Goal: Task Accomplishment & Management: Manage account settings

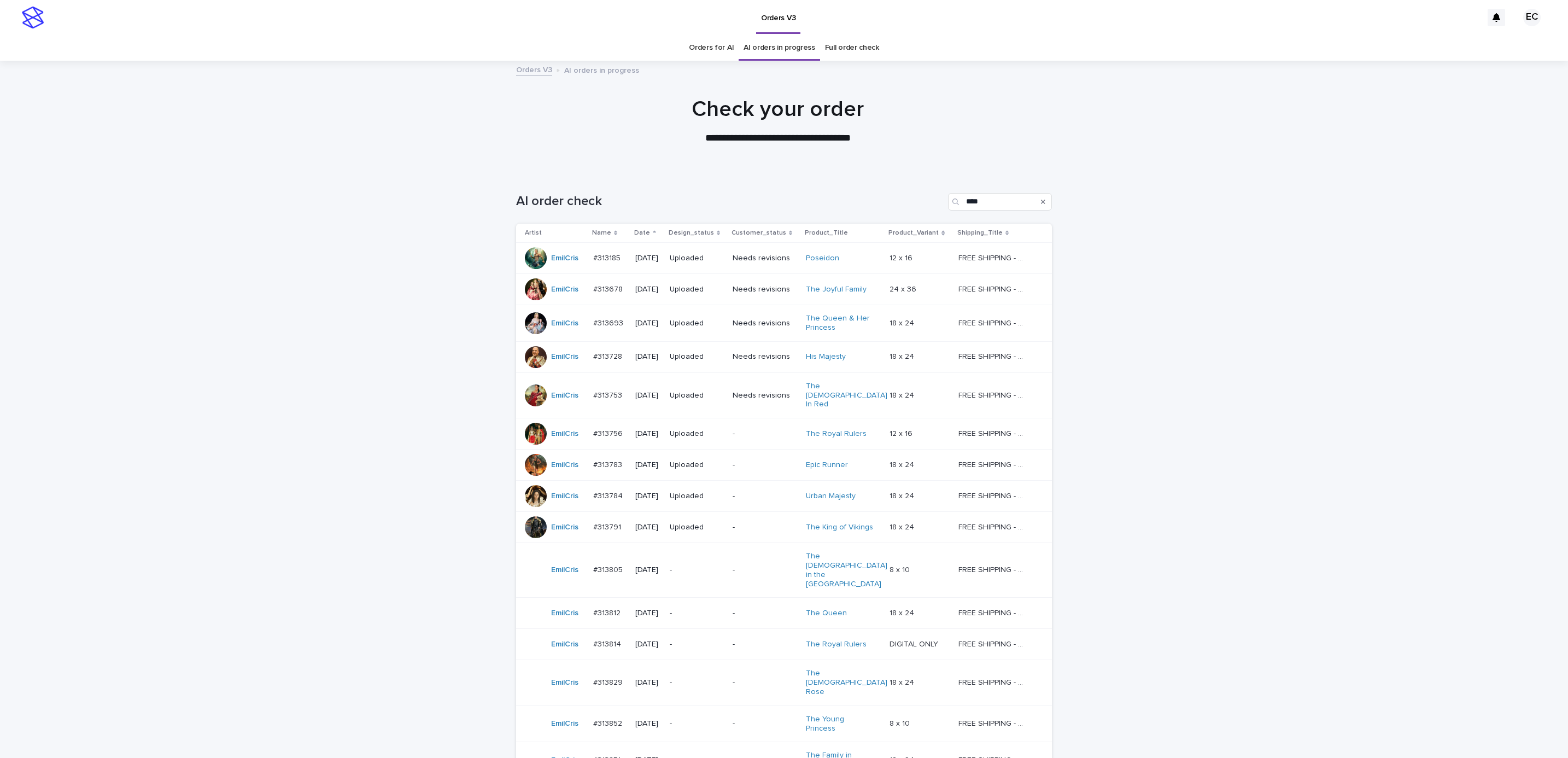
click at [1109, 369] on div "Loading... Saving… Loading... Saving… AI order check **** Artist Name Date Desi…" at bounding box center [784, 604] width 1568 height 867
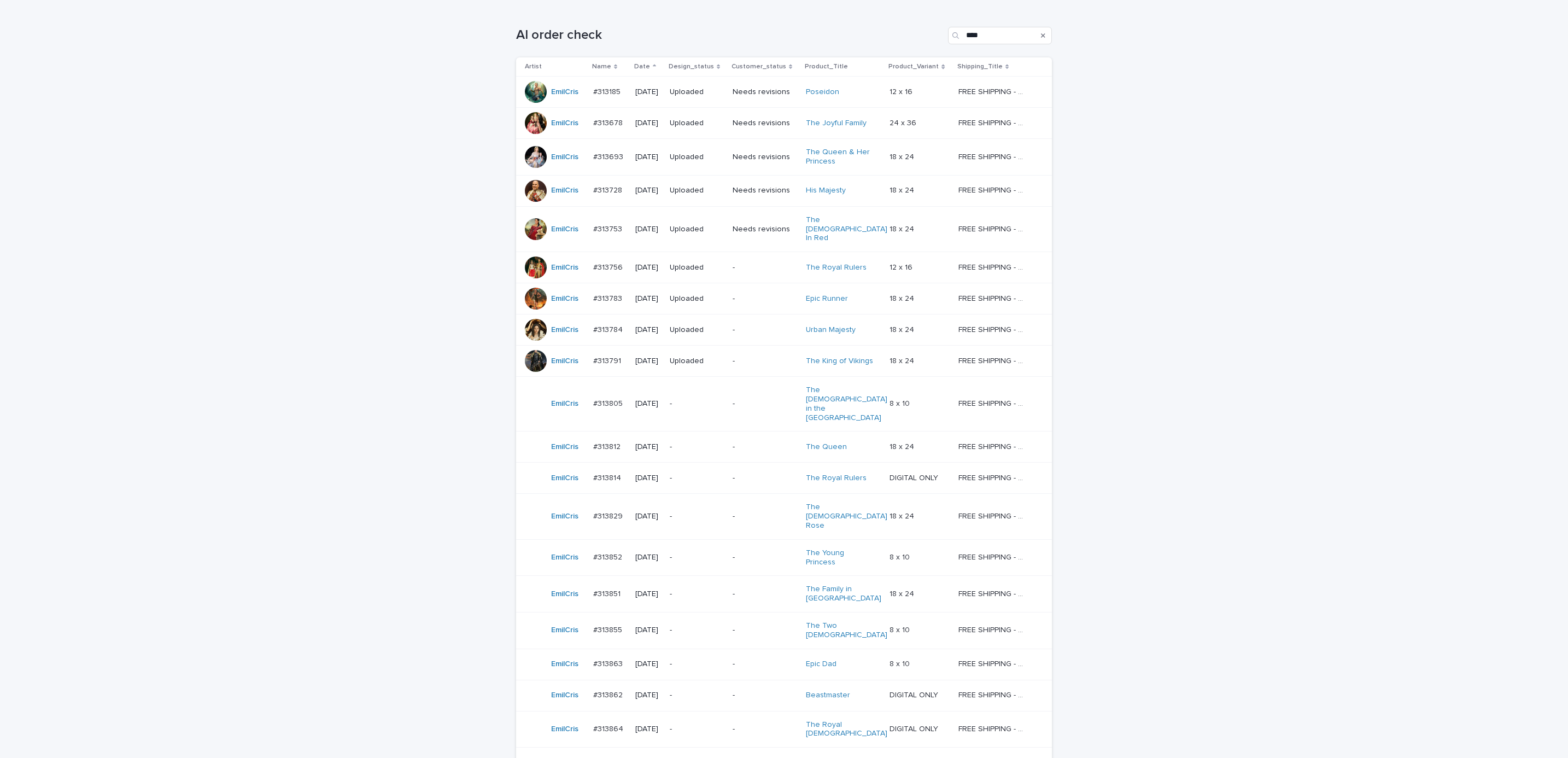
scroll to position [186, 0]
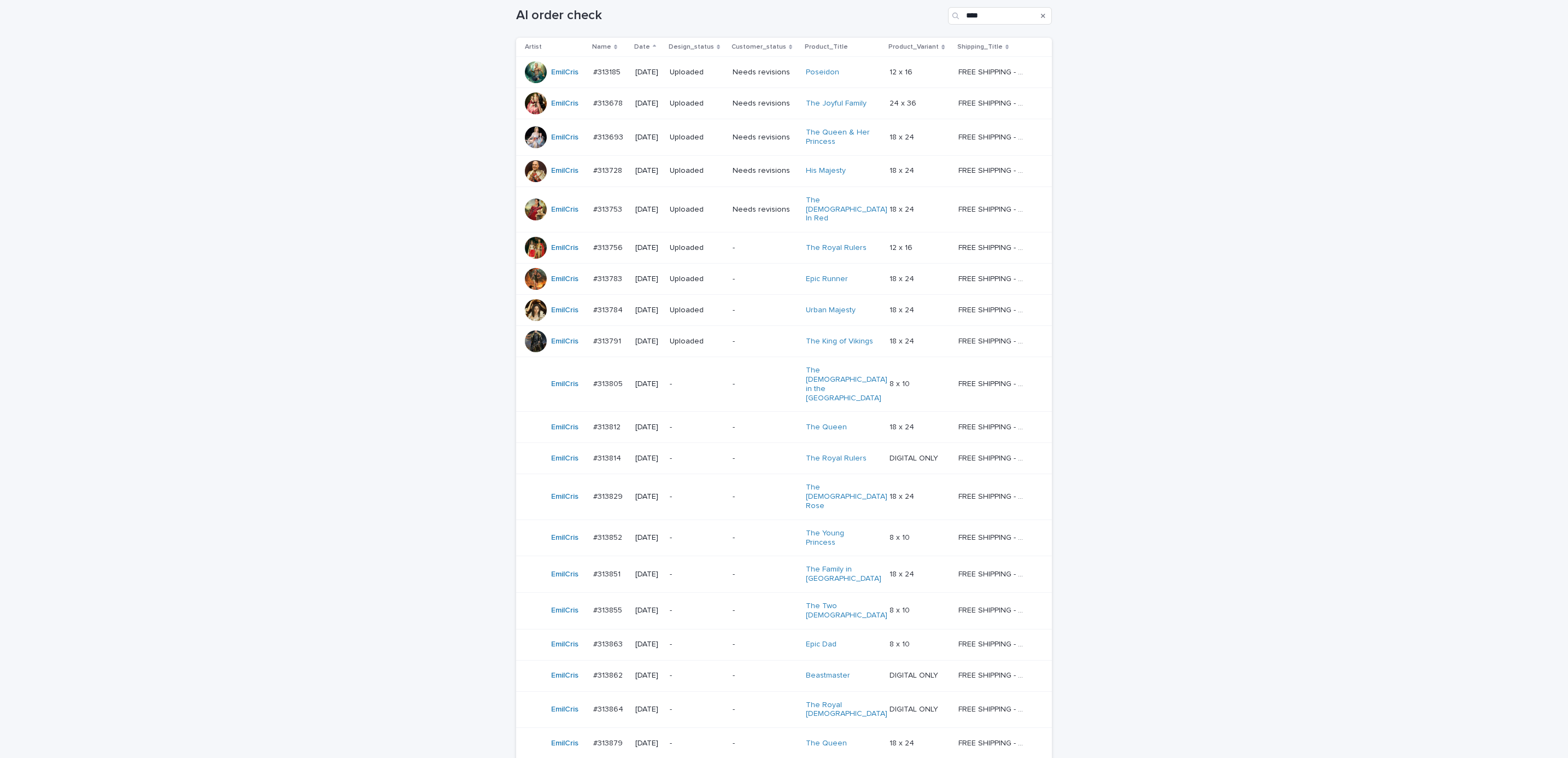
click at [729, 363] on td "-" at bounding box center [697, 384] width 63 height 55
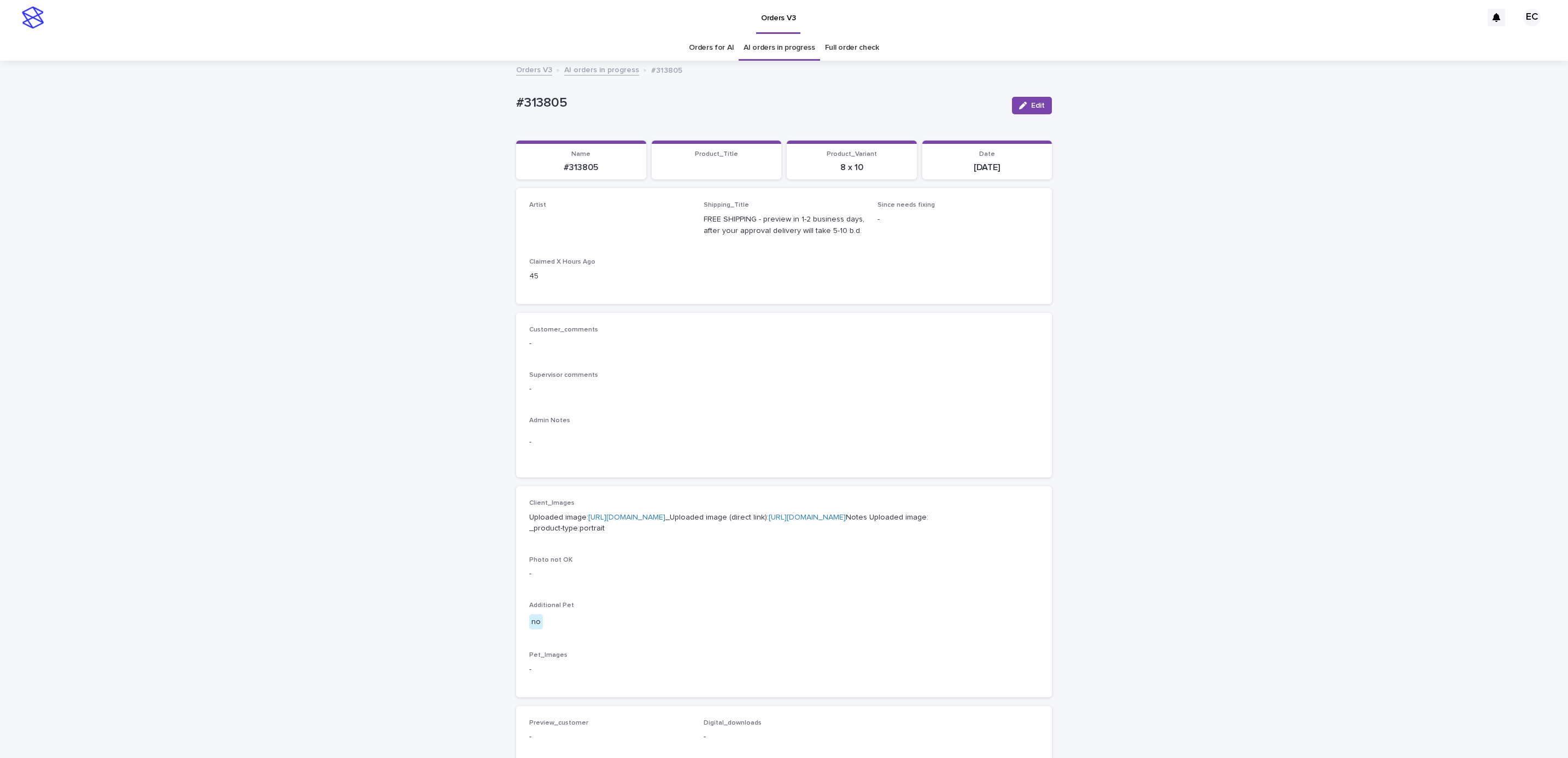
click at [1129, 384] on div "Loading... Saving… Loading... Saving… #313805 Edit #313805 Edit Sorry, there wa…" at bounding box center [784, 560] width 1568 height 996
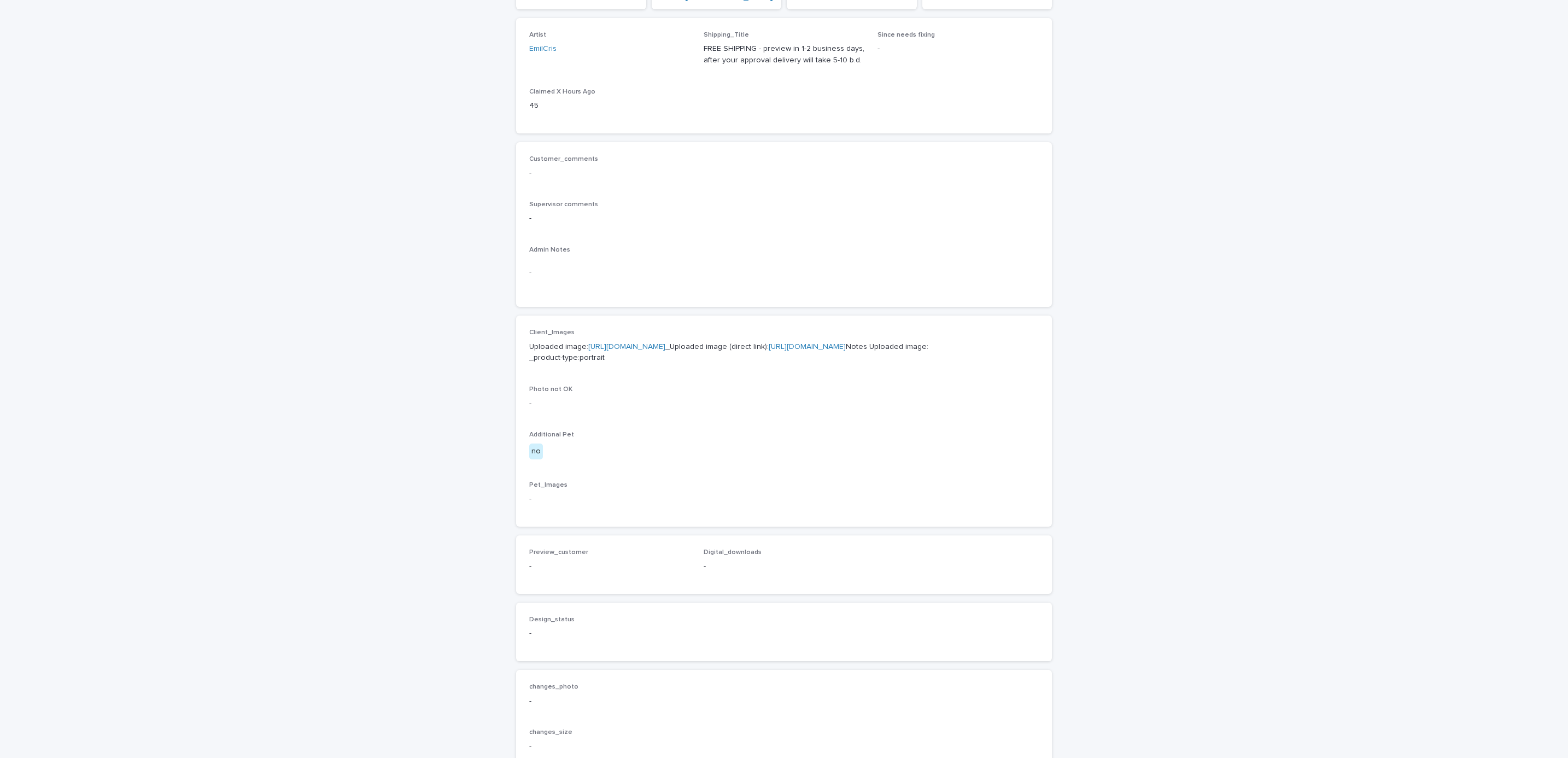
scroll to position [388, 0]
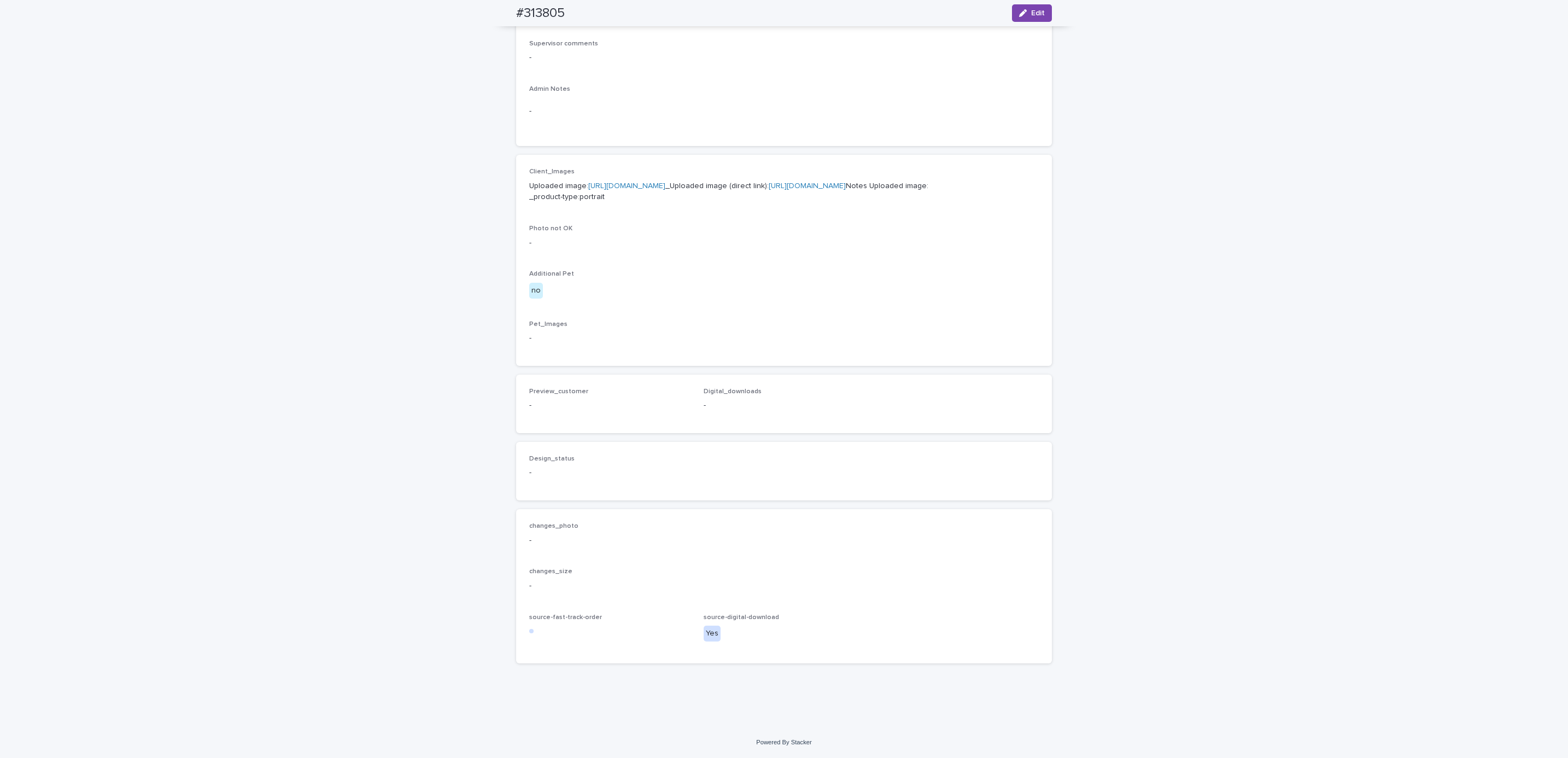
click at [1032, 16] on span "Edit" at bounding box center [1038, 13] width 14 height 7
click at [553, 397] on button "Add" at bounding box center [555, 388] width 52 height 18
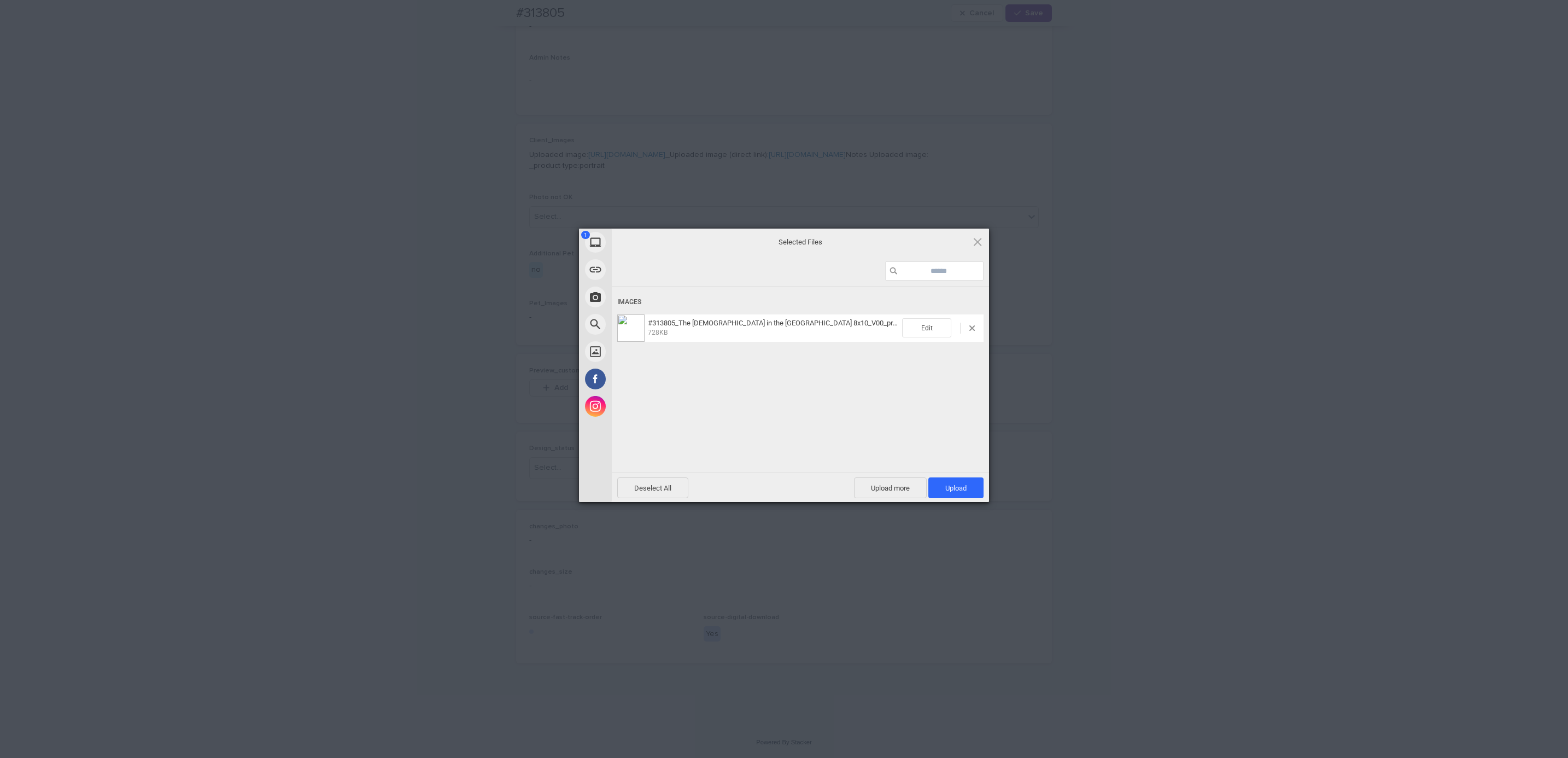
click at [967, 488] on span "Upload 1" at bounding box center [955, 488] width 55 height 21
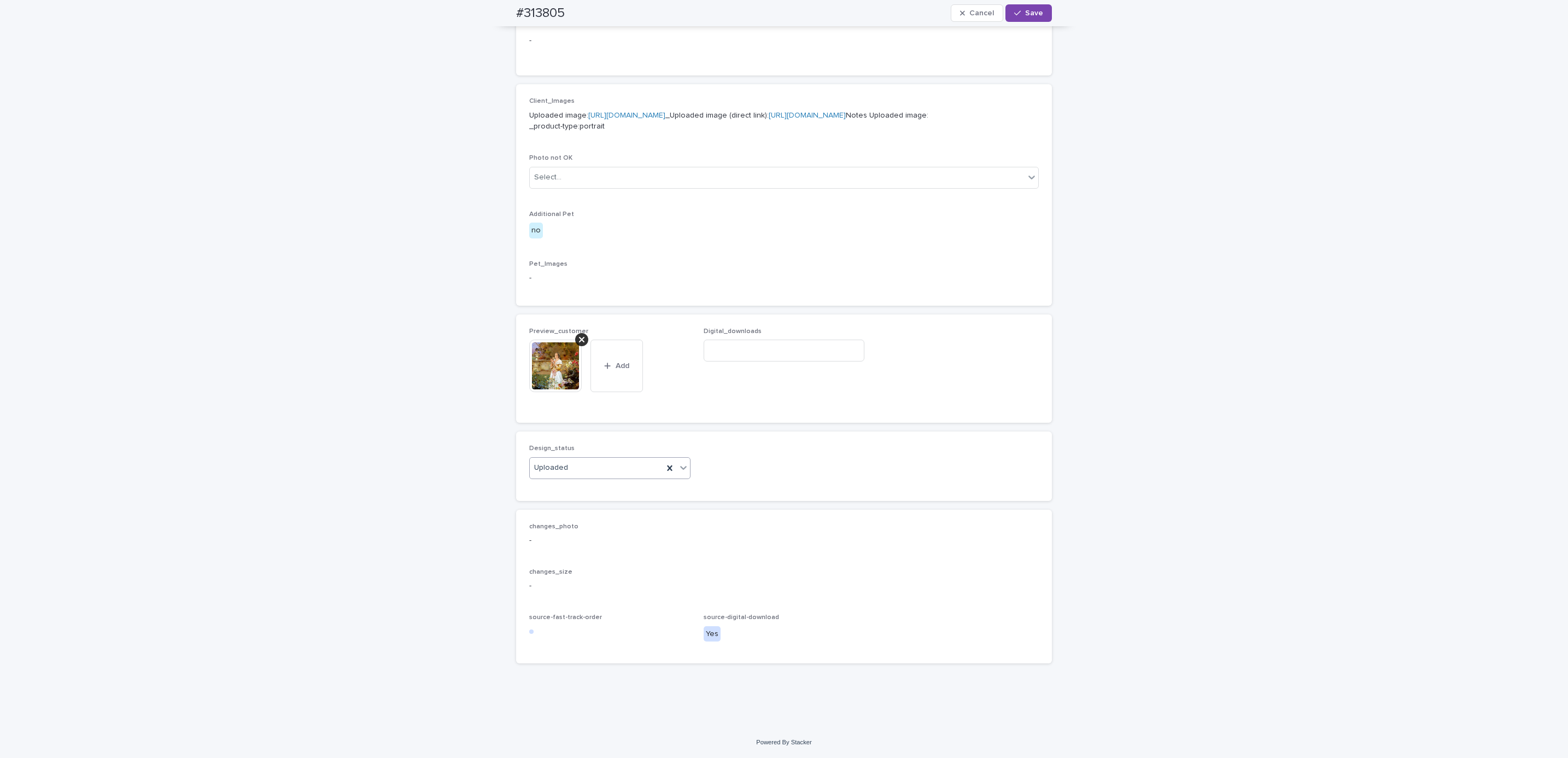
click at [504, 8] on div "#313805 Cancel Save" at bounding box center [784, 13] width 588 height 26
click at [571, 9] on div "#313805 Cancel Save" at bounding box center [784, 13] width 536 height 26
copy h2 "#313805"
click at [773, 361] on input at bounding box center [784, 350] width 162 height 22
paste input "**********"
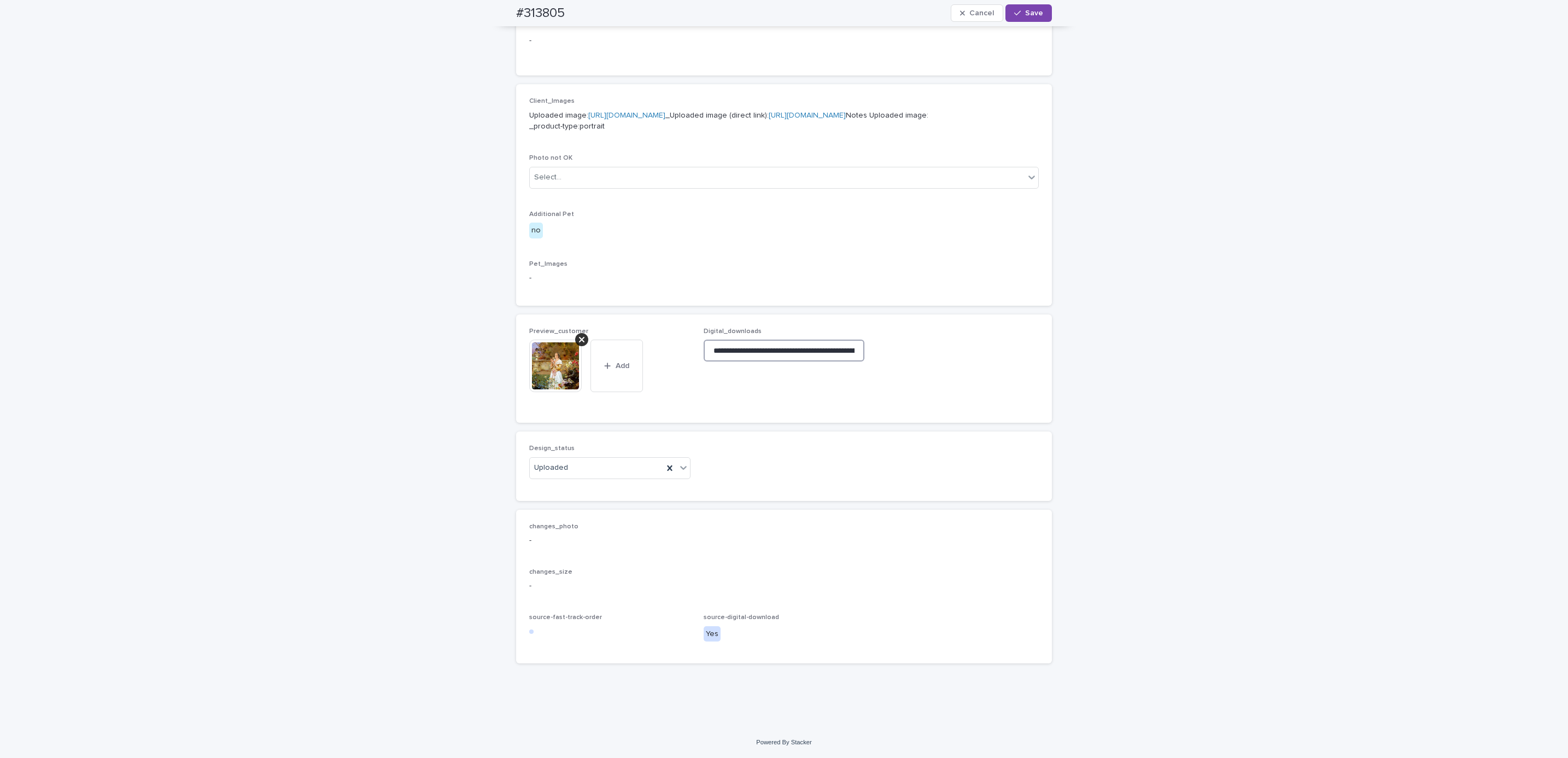
scroll to position [0, 164]
type input "**********"
click at [1029, 14] on span "Save" at bounding box center [1034, 13] width 18 height 7
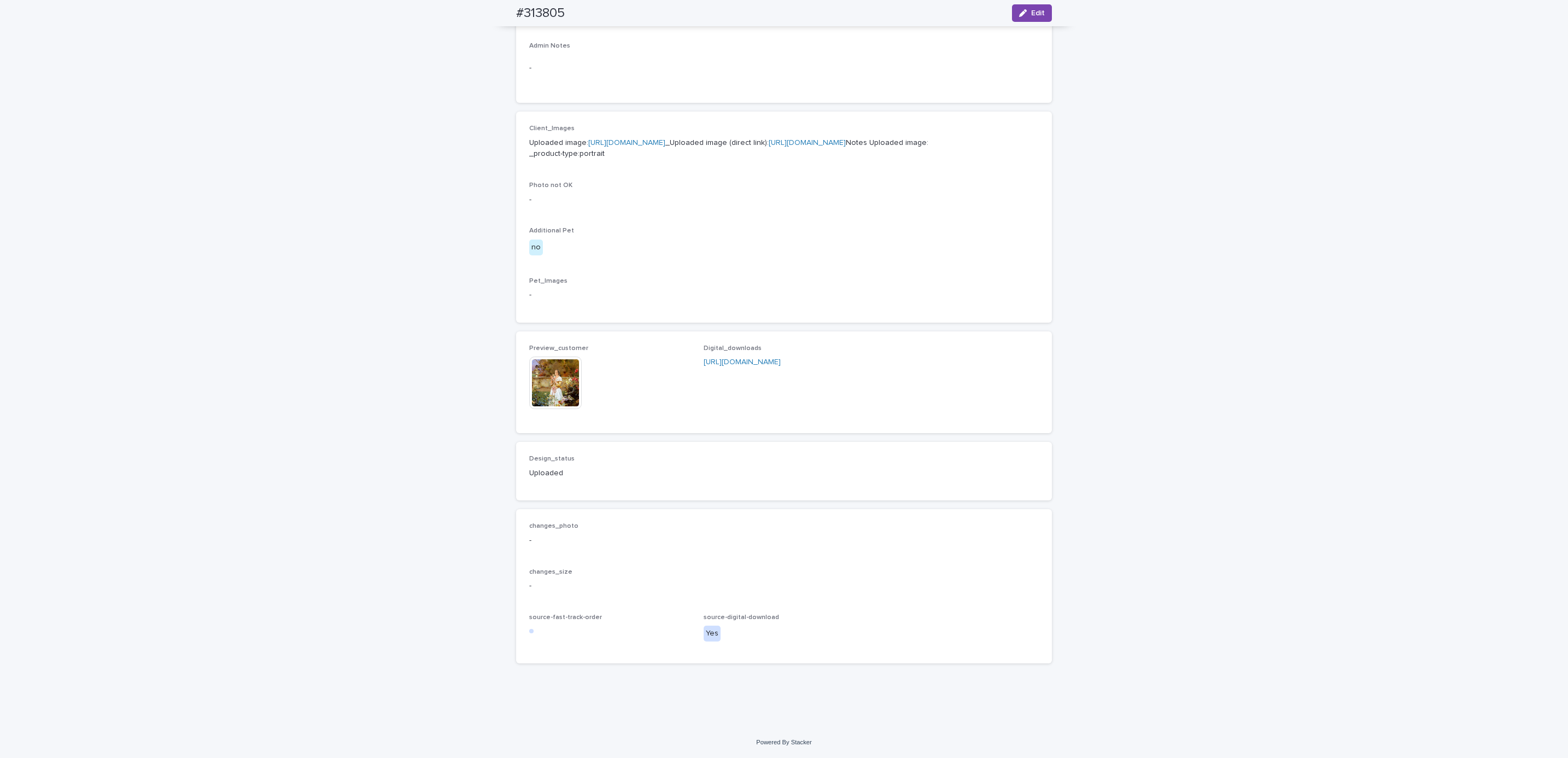
scroll to position [410, 0]
click at [189, 128] on div "Loading... Saving… Loading... Saving… #313805 Edit #313805 Edit Sorry, there wa…" at bounding box center [784, 202] width 1568 height 1050
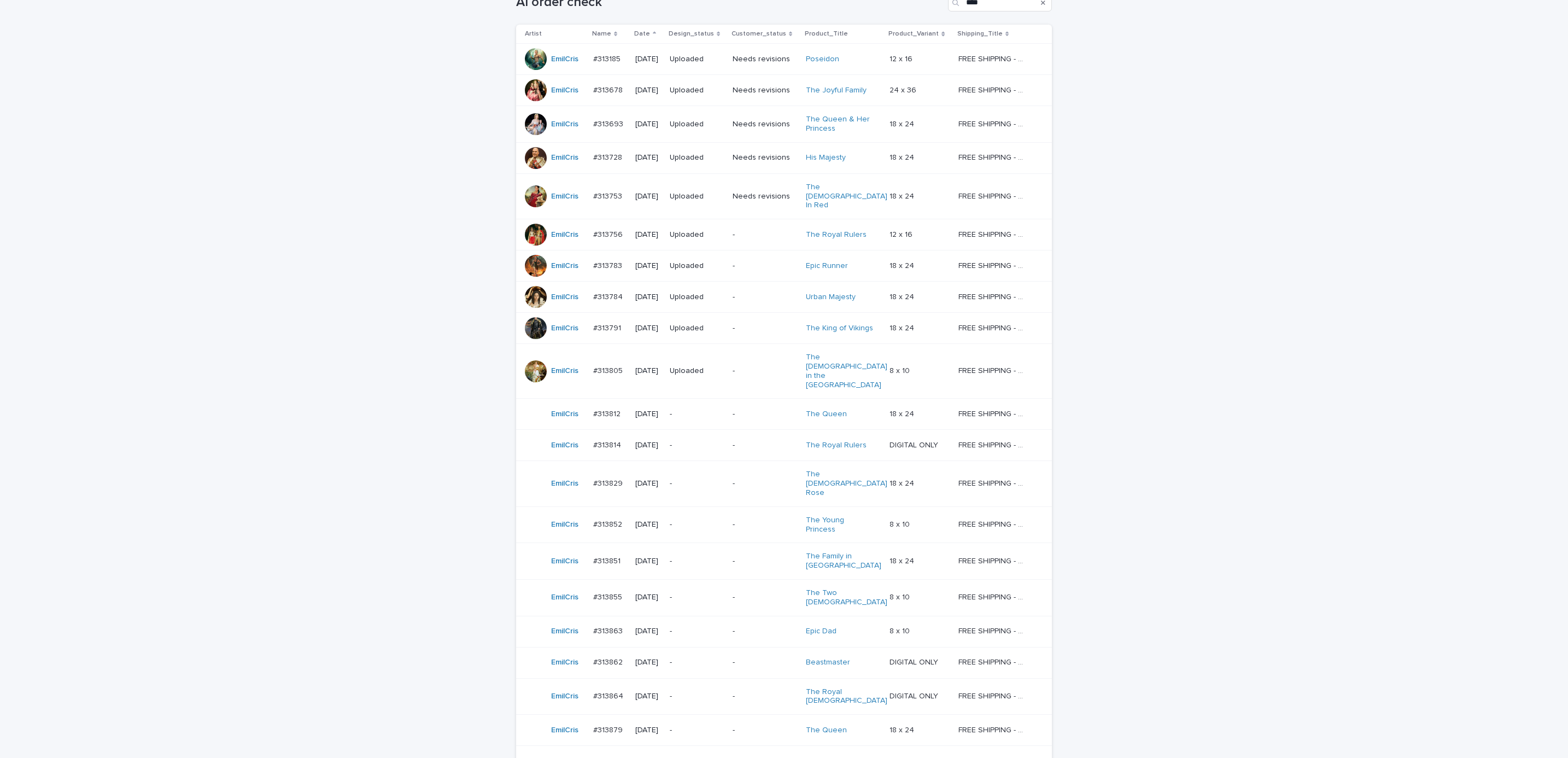
scroll to position [207, 0]
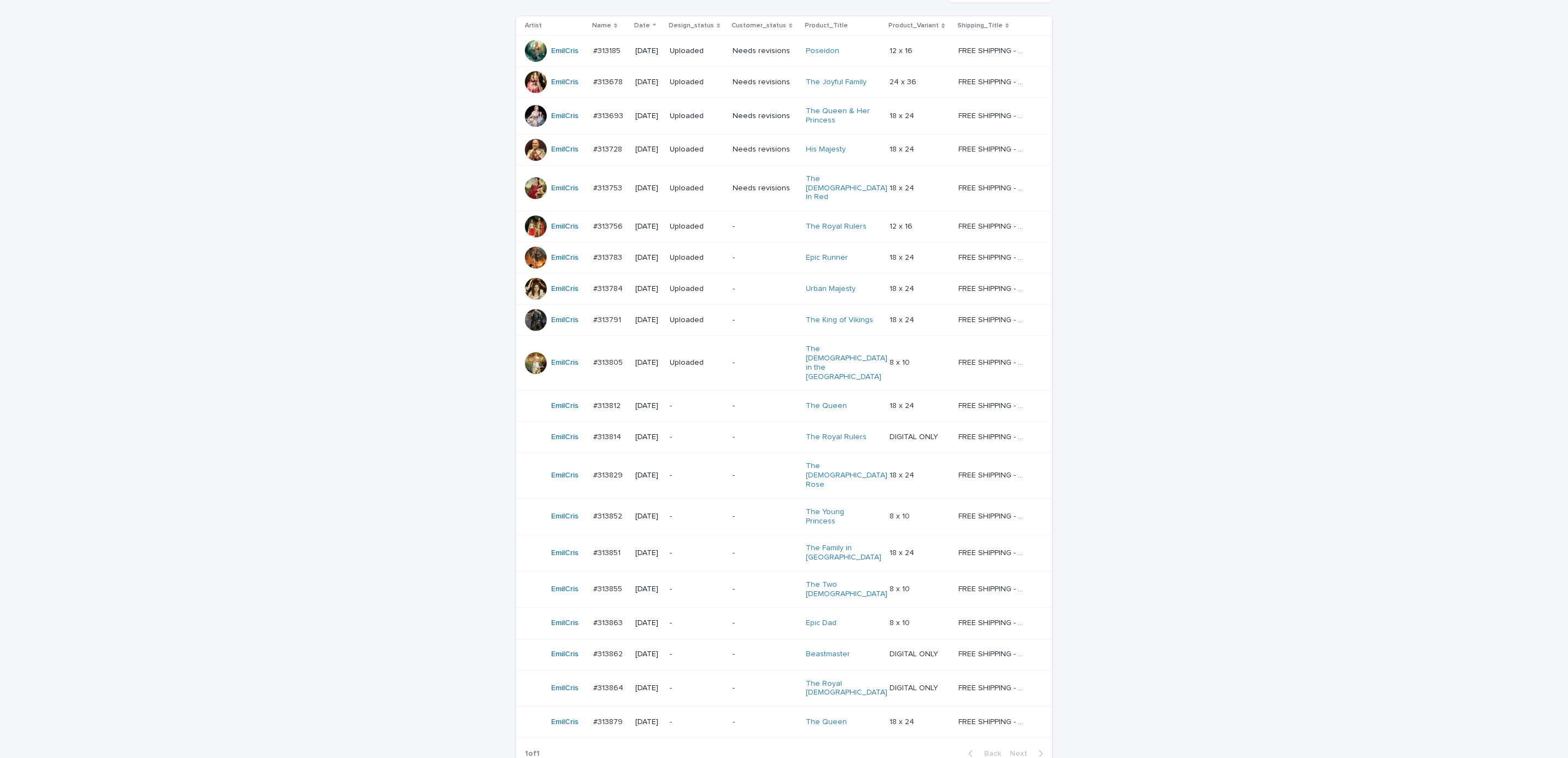
click at [747, 401] on p "-" at bounding box center [765, 406] width 65 height 10
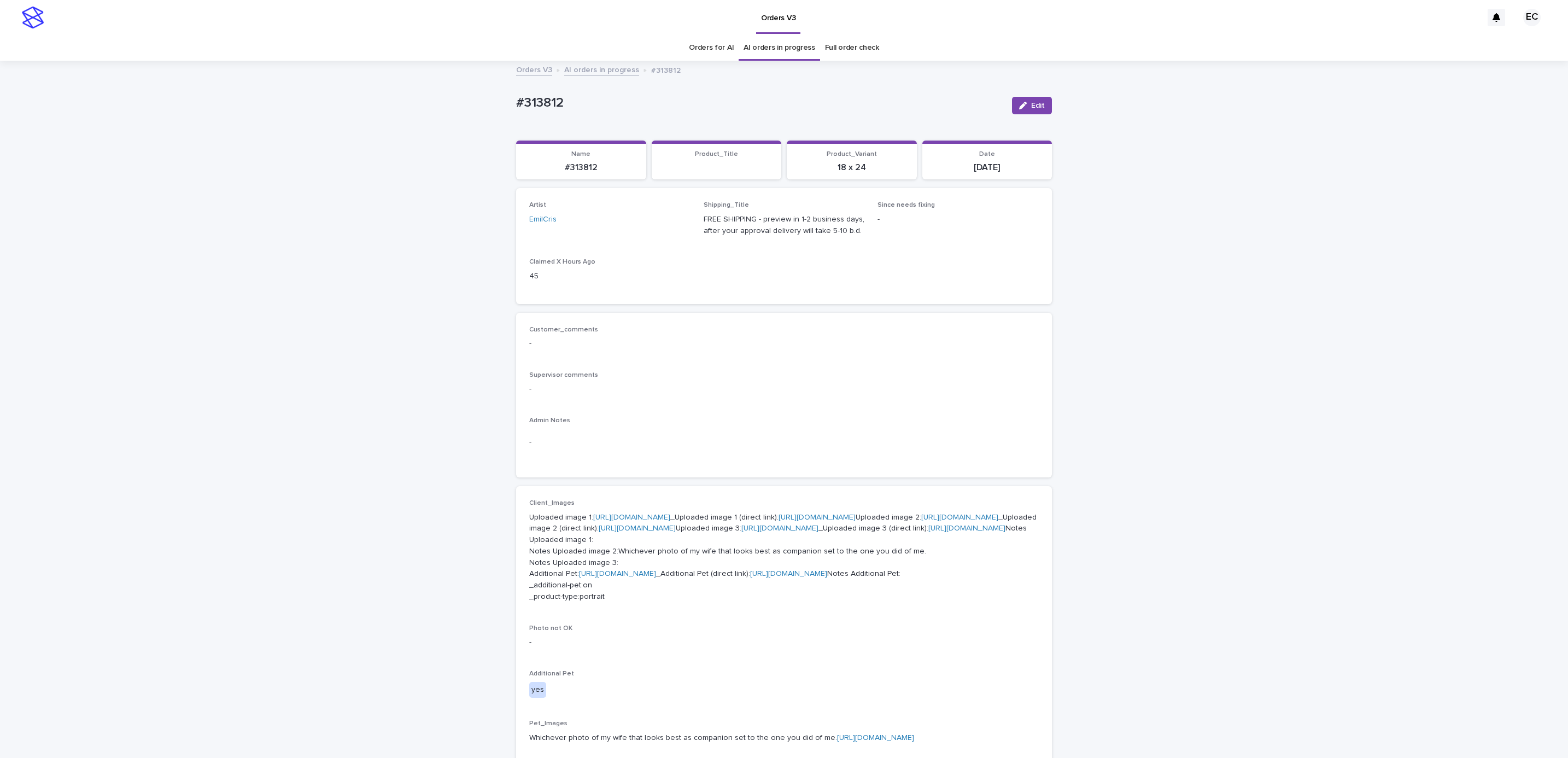
click at [1141, 297] on div "Loading... Saving… Loading... Saving… #313812 Edit #313812 Edit Sorry, there wa…" at bounding box center [784, 600] width 1568 height 1076
click at [1021, 109] on div "button" at bounding box center [1025, 105] width 12 height 7
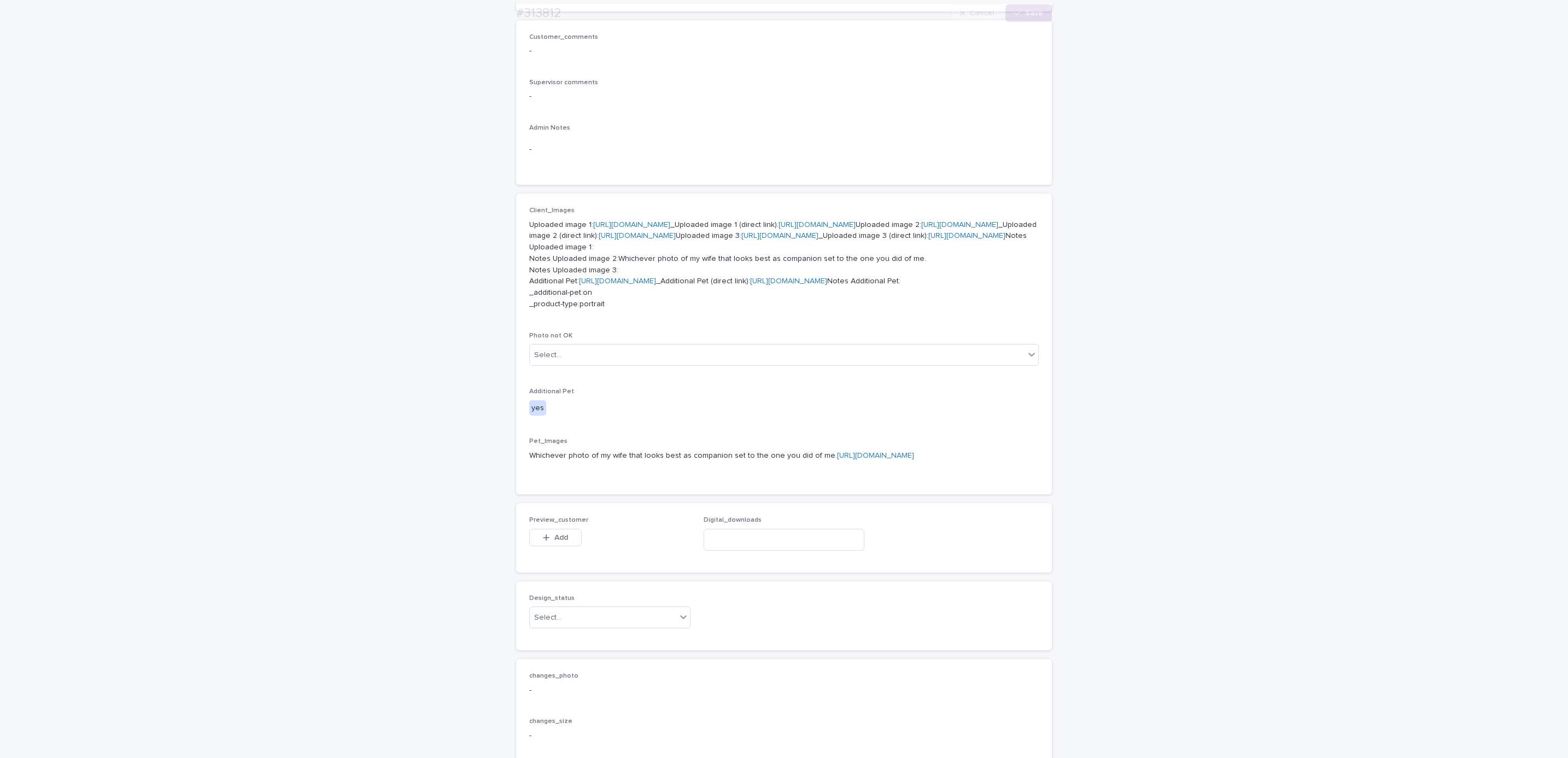
scroll to position [750, 0]
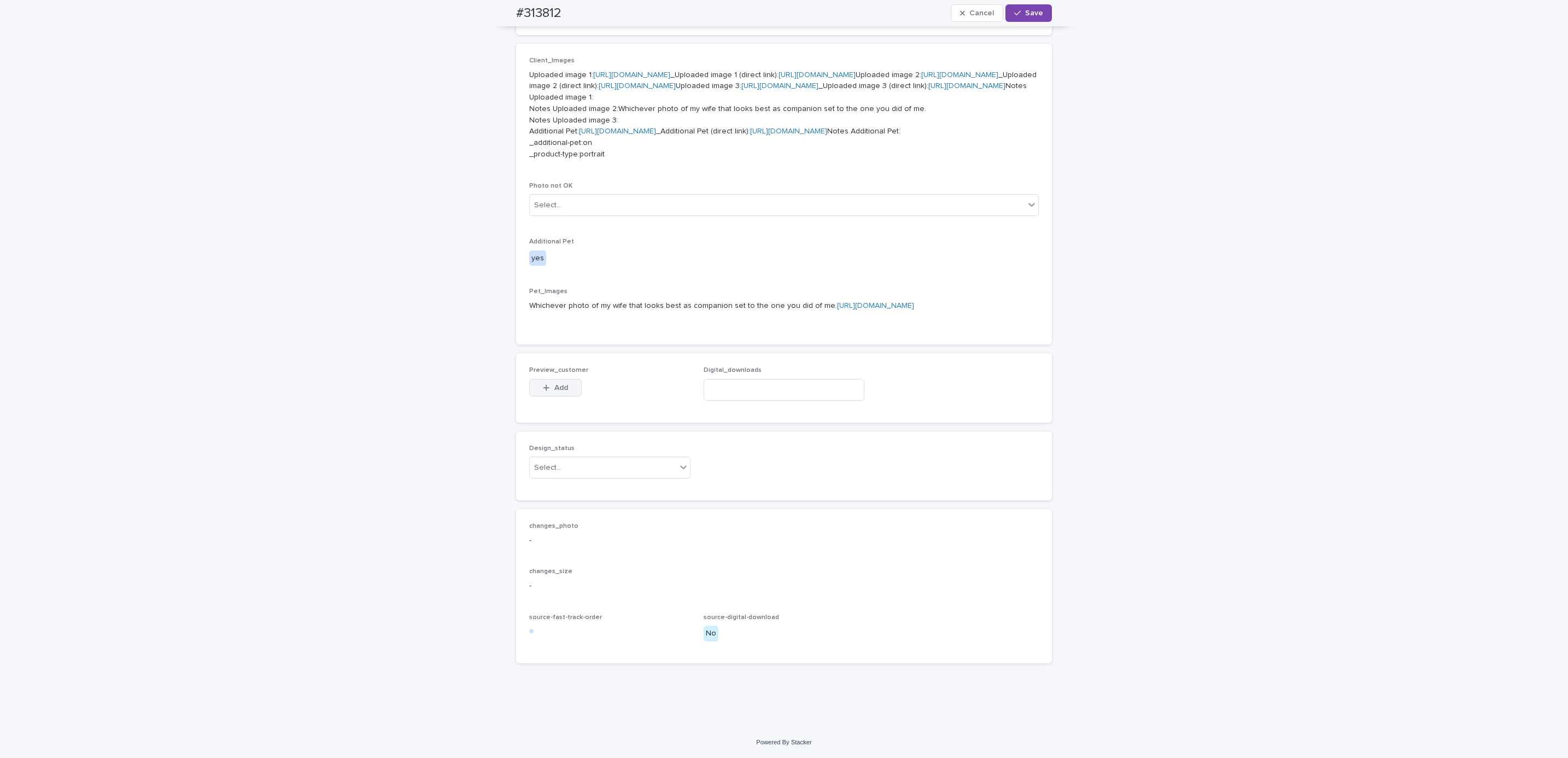
click at [558, 389] on span "Add" at bounding box center [562, 387] width 14 height 7
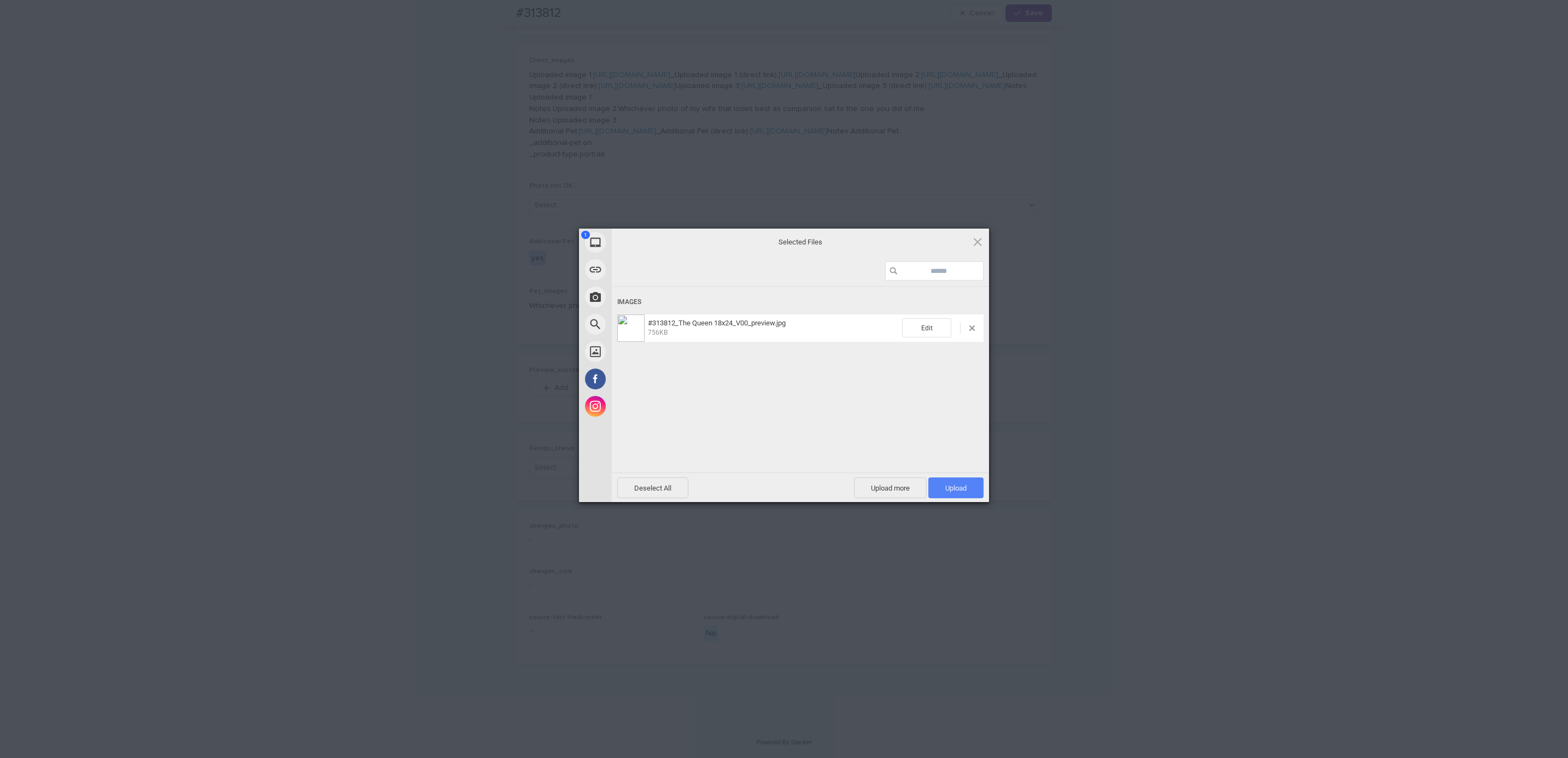
click at [945, 484] on span "Upload 1" at bounding box center [955, 488] width 21 height 8
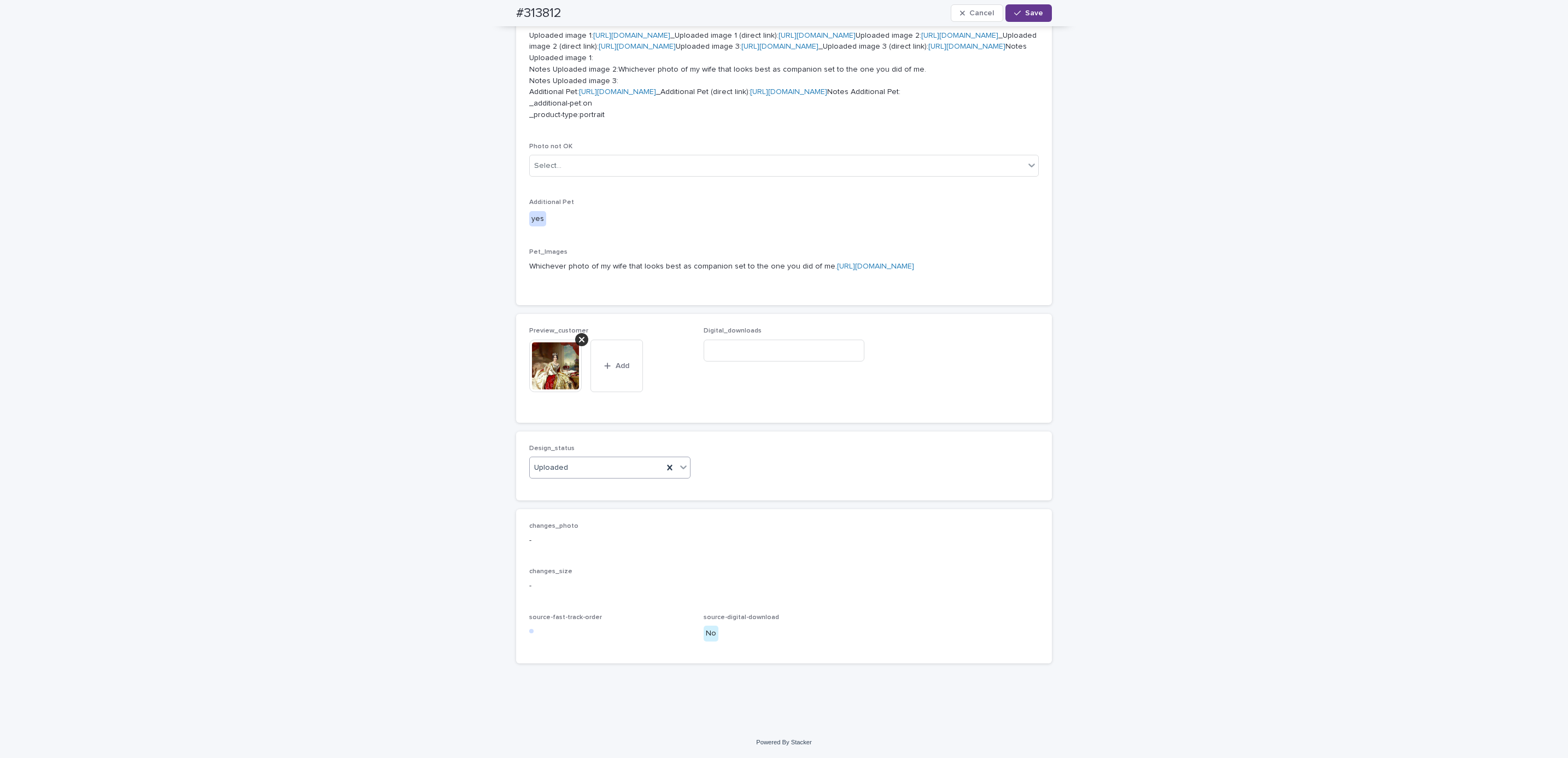
click at [1032, 12] on span "Save" at bounding box center [1034, 13] width 18 height 7
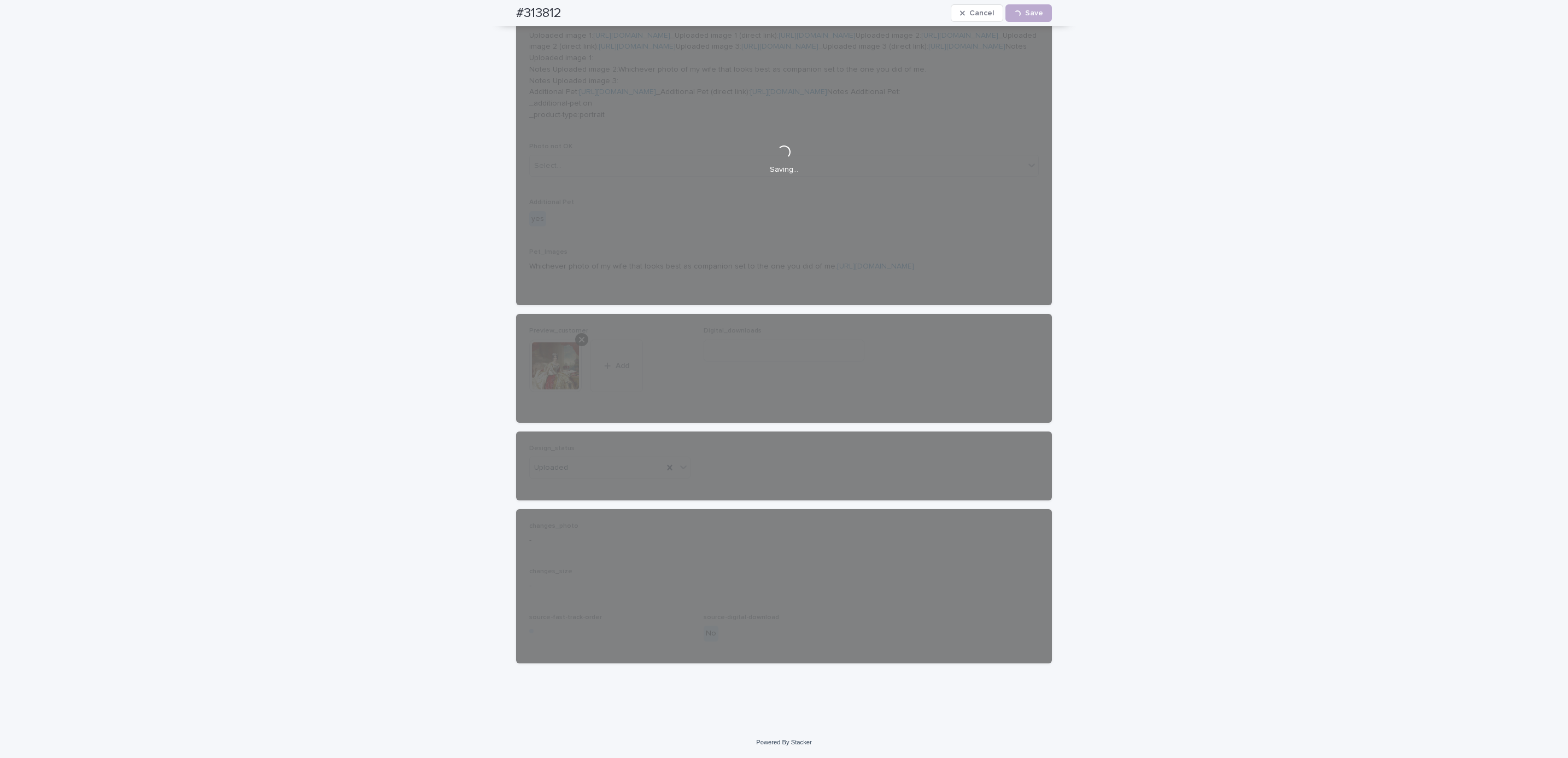
click at [498, 5] on div "#313812 Cancel Loading... Save" at bounding box center [784, 13] width 588 height 26
click at [571, 8] on div "#313812 Cancel Loading... Save" at bounding box center [784, 13] width 536 height 26
copy h2 "#313812"
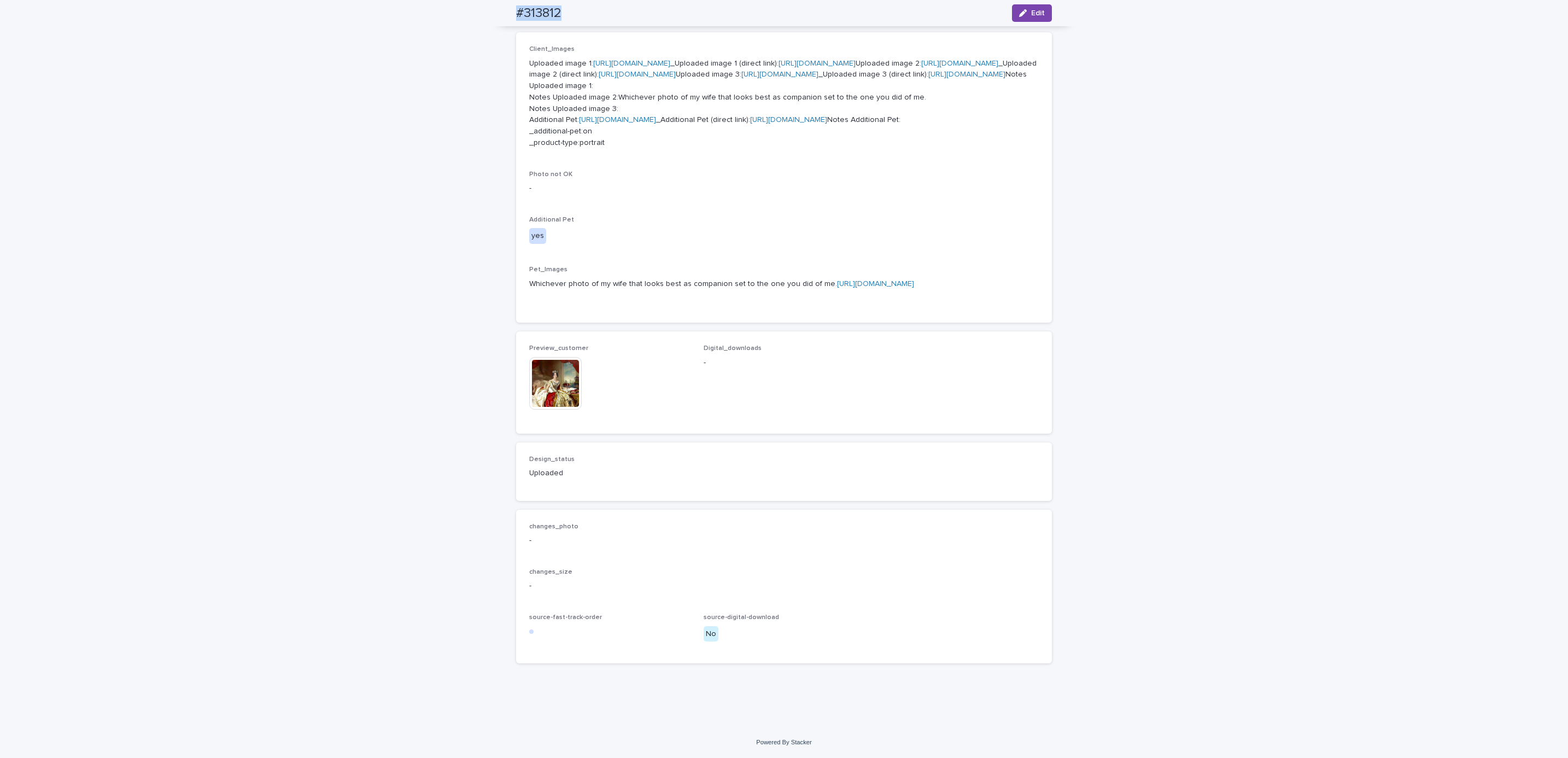
scroll to position [736, 0]
click at [167, 90] on div "Loading... Saving… Loading... Saving… #313812 Edit #313812 Edit Sorry, there wa…" at bounding box center [784, 168] width 1568 height 1119
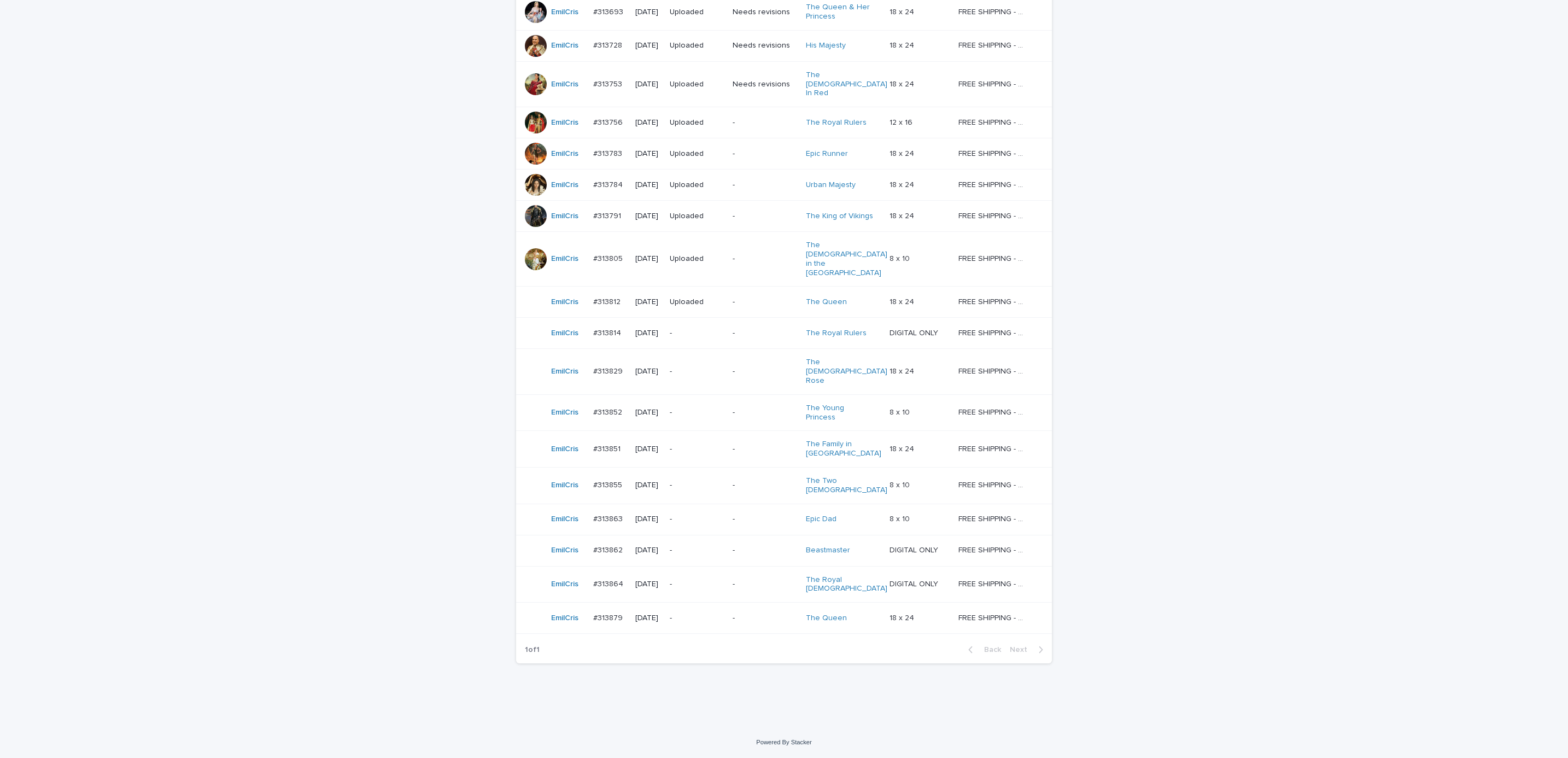
scroll to position [35, 0]
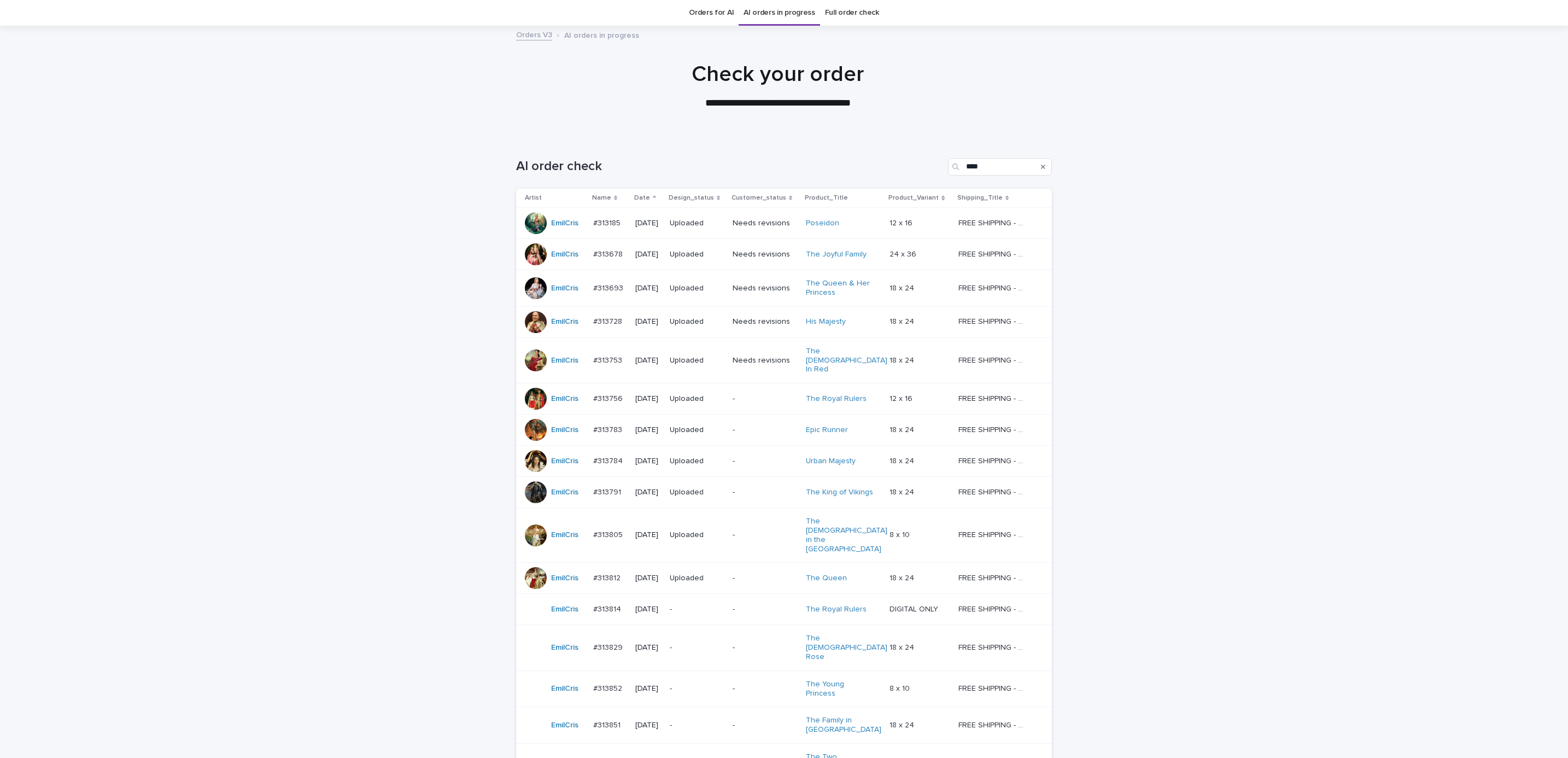
click at [1250, 346] on div "Loading... Saving… Loading... Saving… AI order check **** Artist Name Date Desi…" at bounding box center [784, 570] width 1568 height 867
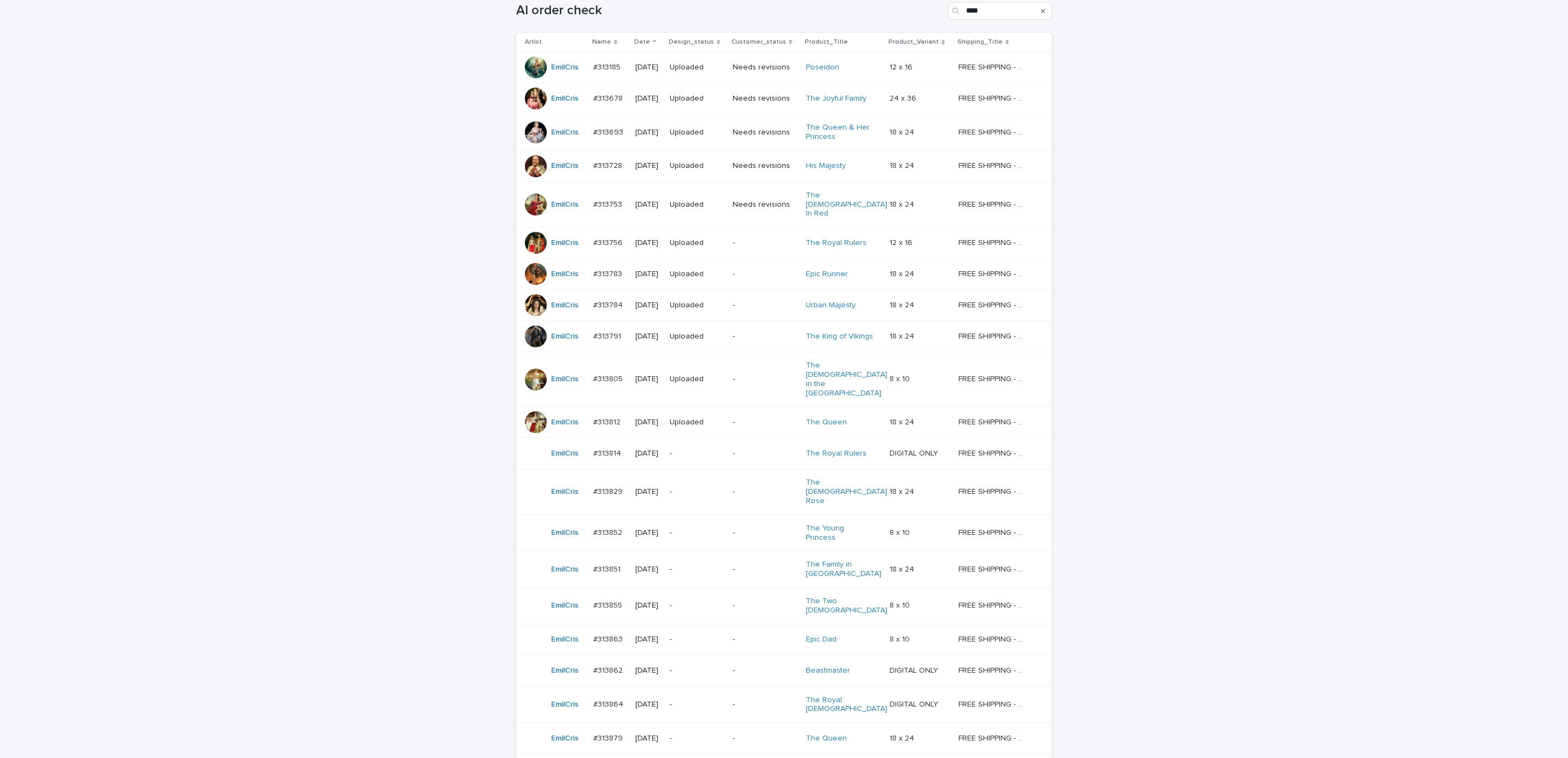
scroll to position [195, 0]
click at [1191, 369] on div "Loading... Saving… Loading... Saving… AI order check **** Artist Name Date Desi…" at bounding box center [784, 410] width 1568 height 867
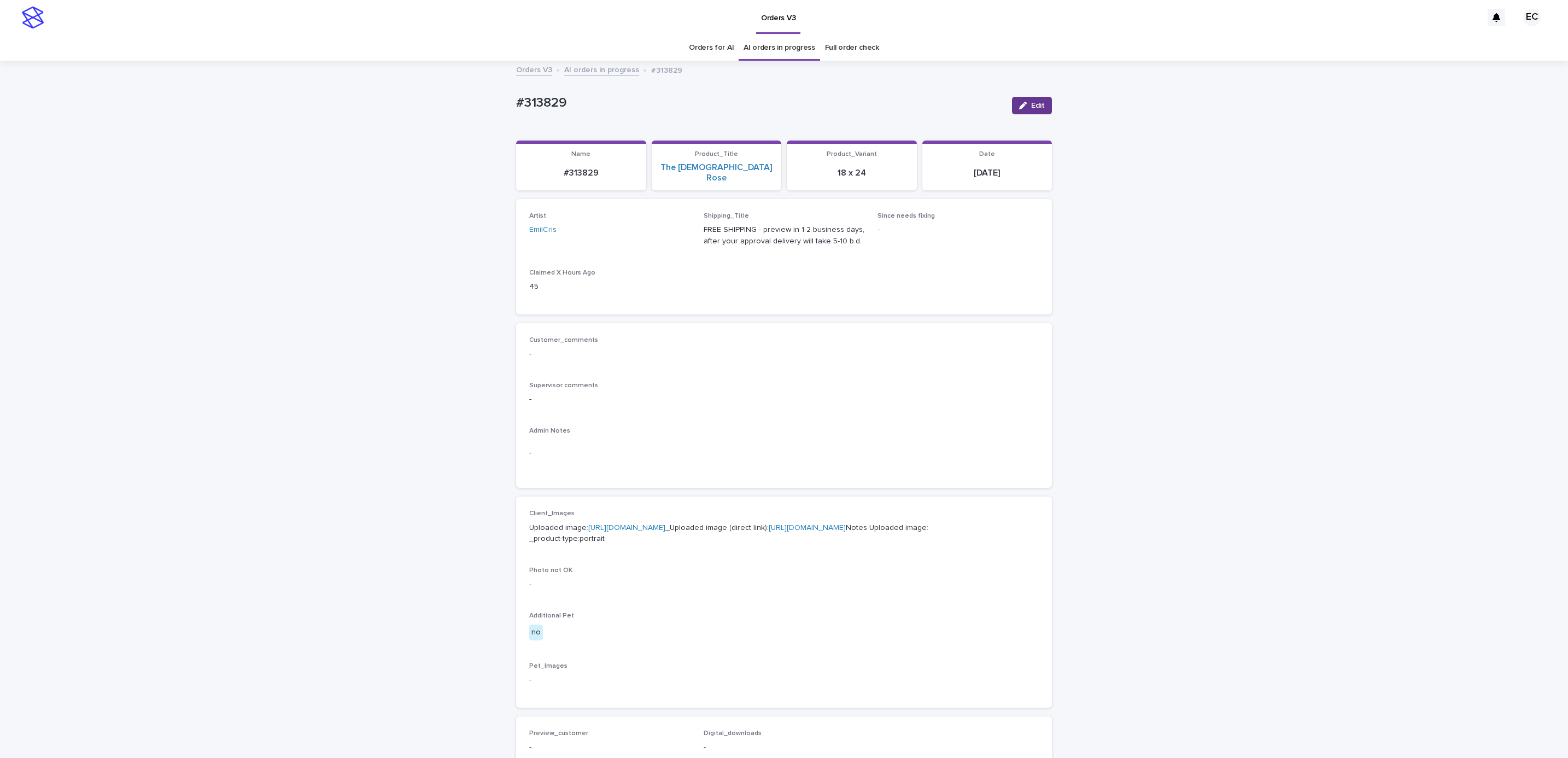
click at [1021, 105] on div "button" at bounding box center [1025, 105] width 12 height 7
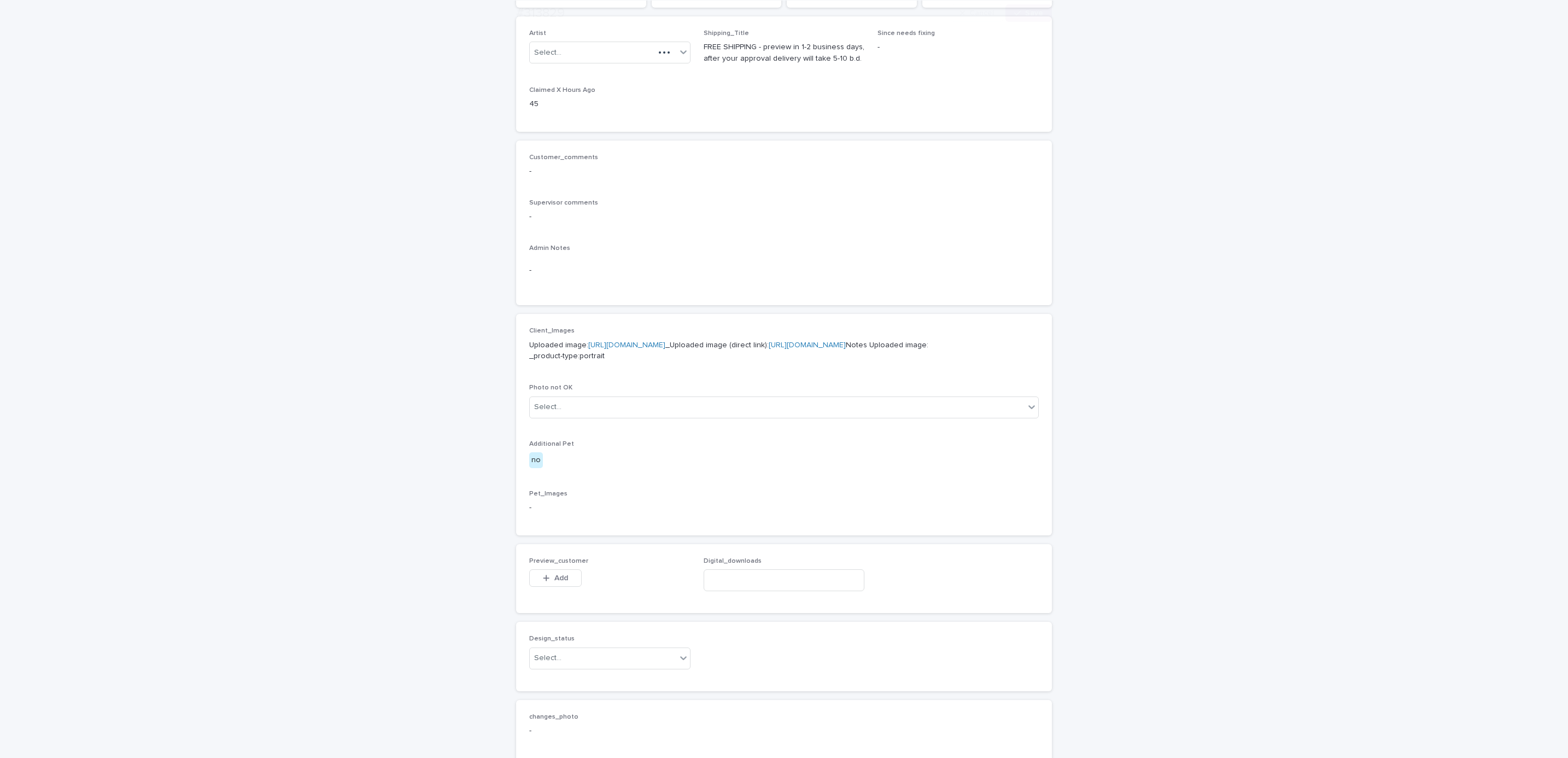
scroll to position [420, 0]
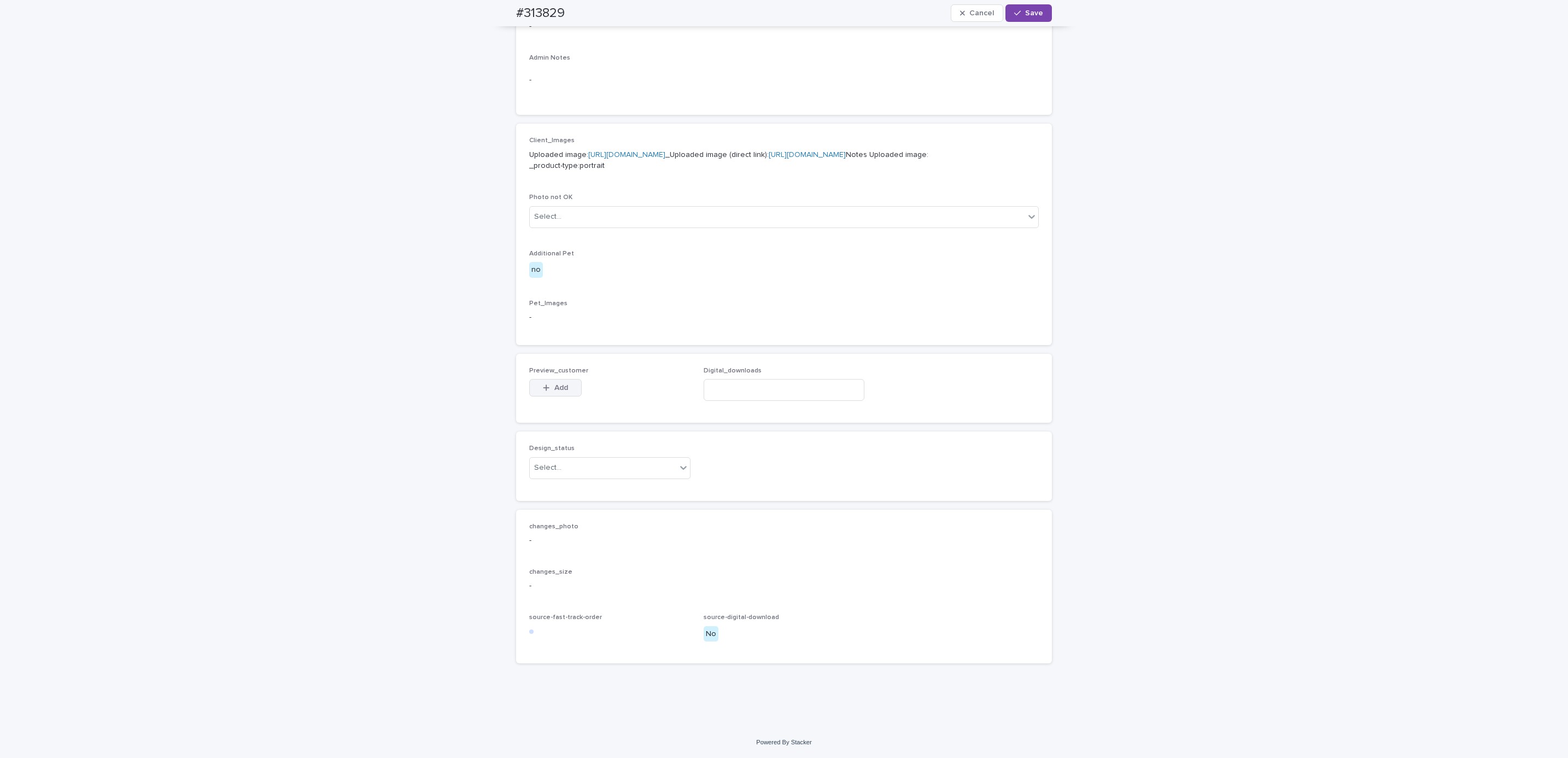
click at [558, 386] on span "Add" at bounding box center [562, 387] width 14 height 7
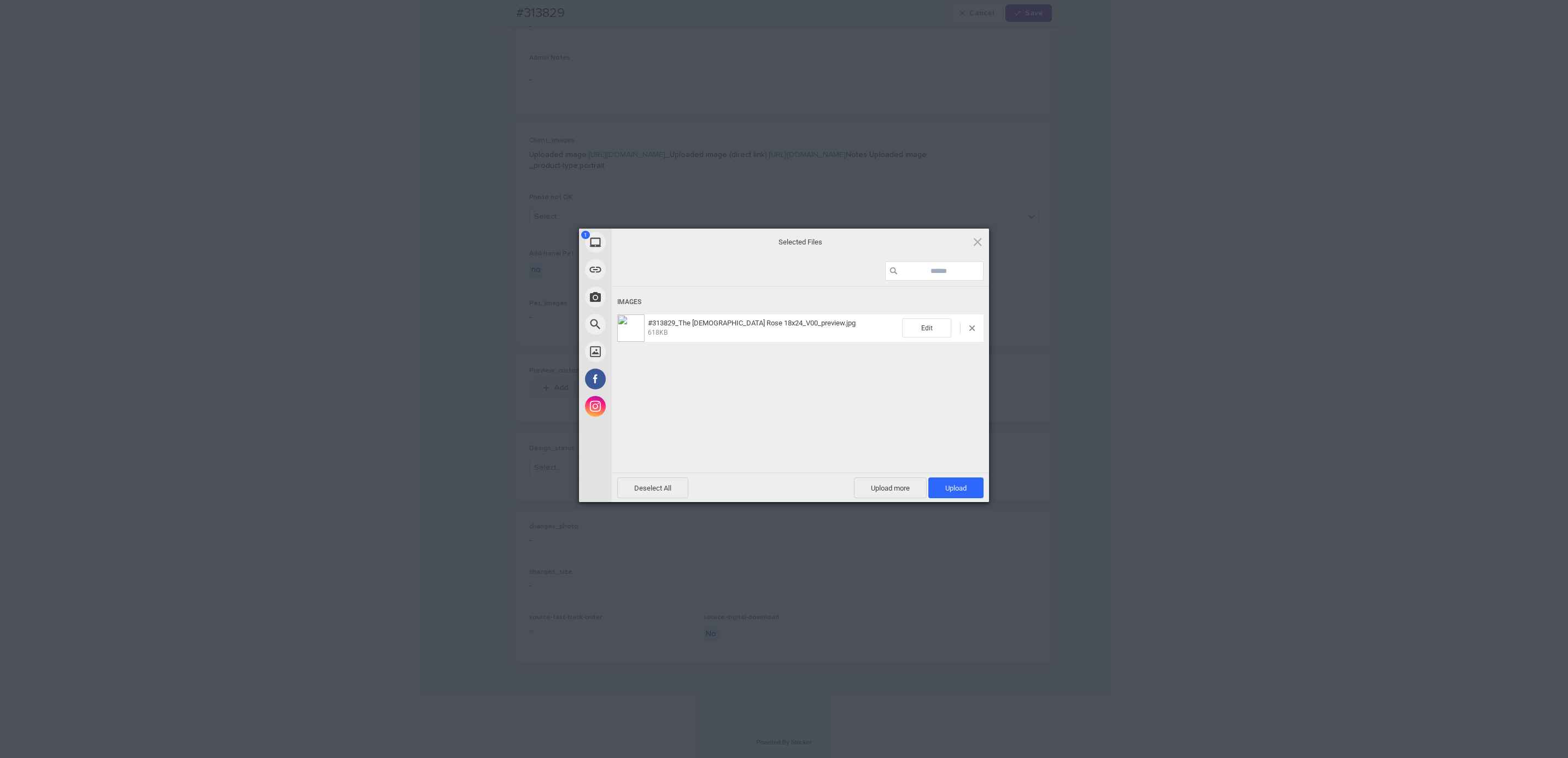
click at [967, 490] on span "Upload 1" at bounding box center [955, 488] width 55 height 21
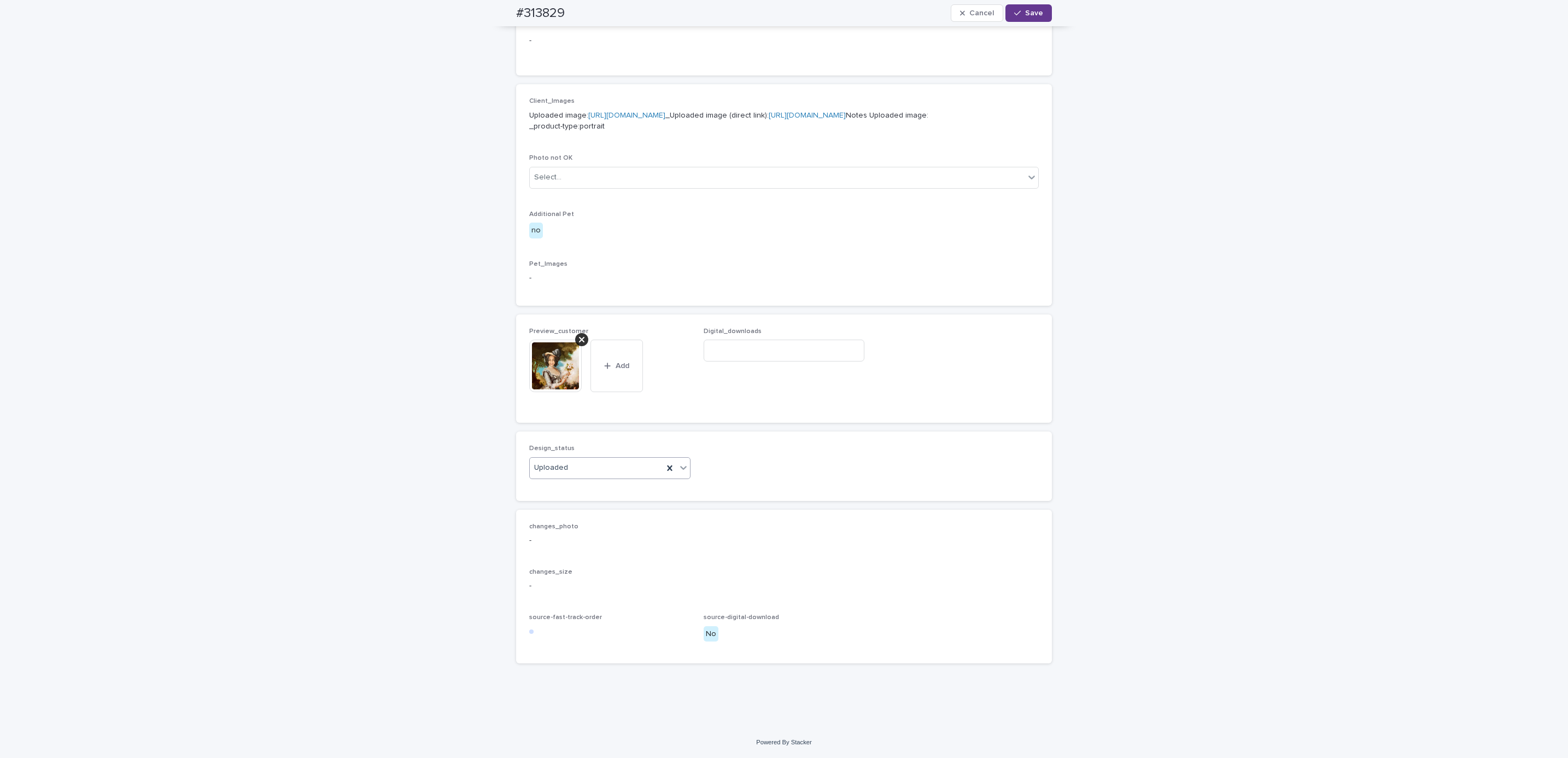
click at [1036, 16] on span "Save" at bounding box center [1034, 13] width 18 height 7
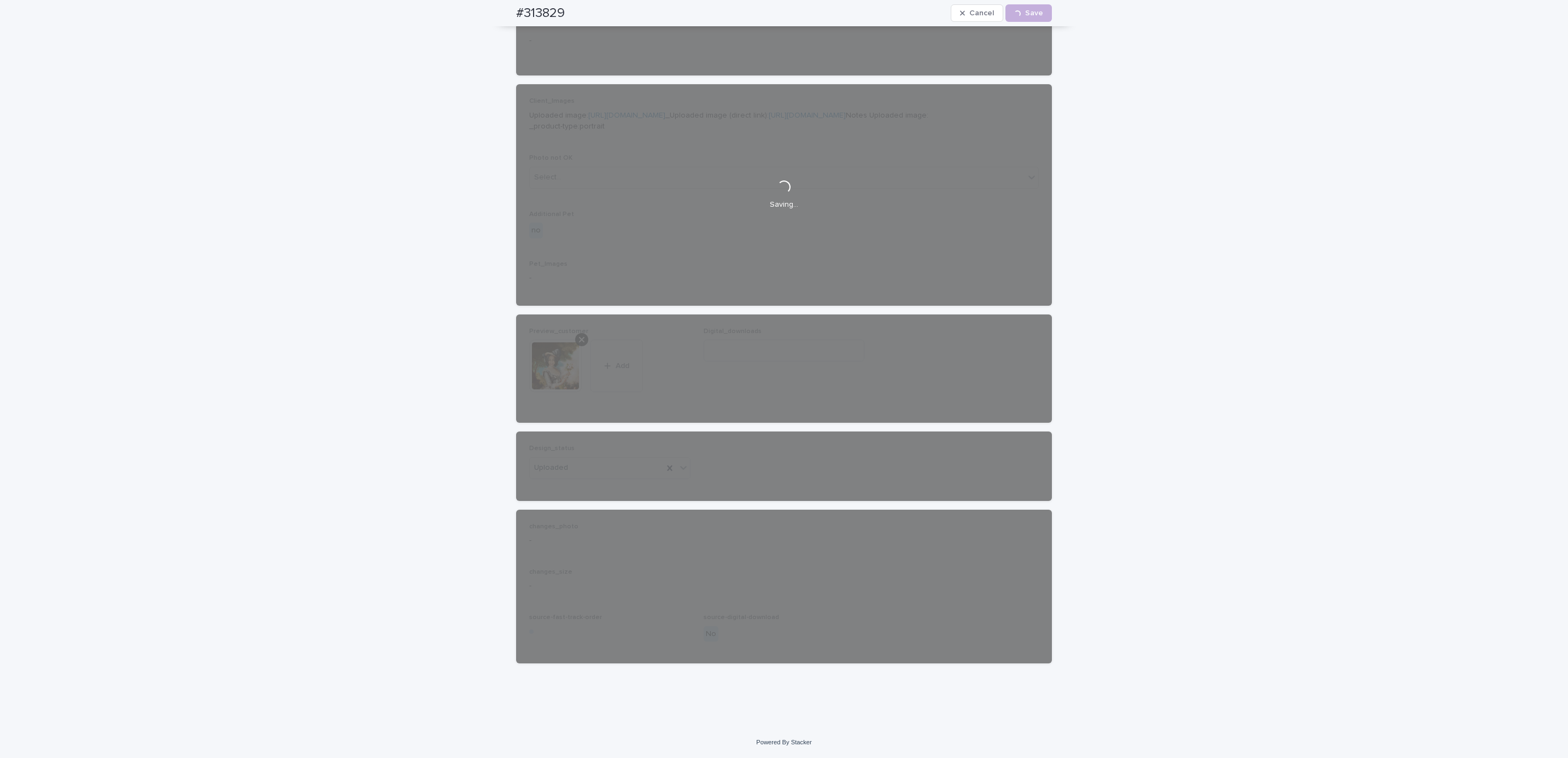
click at [506, 15] on div "#313829 Cancel Loading... Save" at bounding box center [784, 13] width 588 height 26
click at [576, 15] on div "#313829 Cancel Loading... Save" at bounding box center [784, 13] width 536 height 26
copy h2 "#313829"
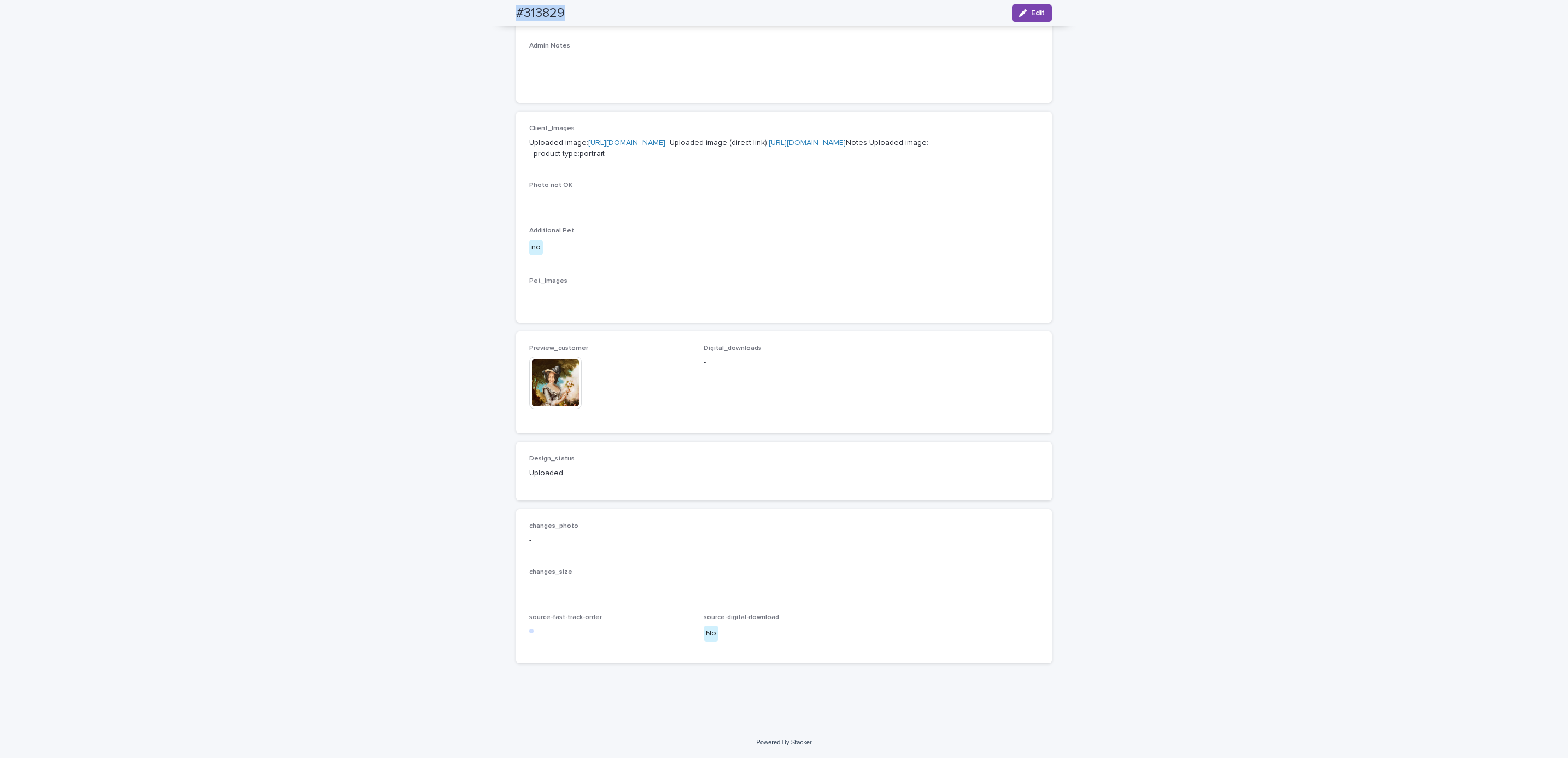
scroll to position [425, 0]
click at [140, 96] on div "Loading... Saving… Loading... Saving… #313829 Edit #313829 Edit Sorry, there wa…" at bounding box center [784, 202] width 1568 height 1050
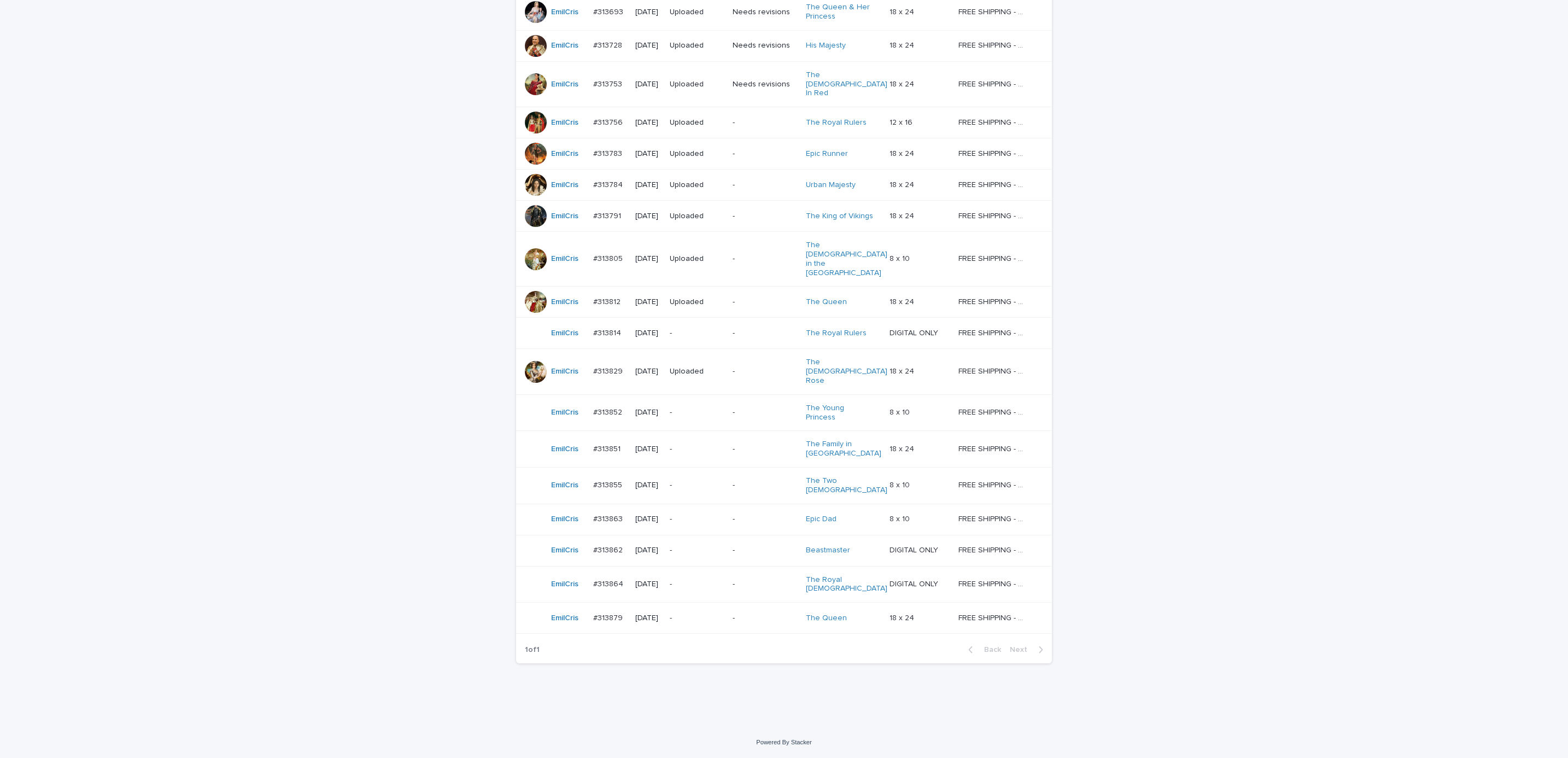
scroll to position [35, 0]
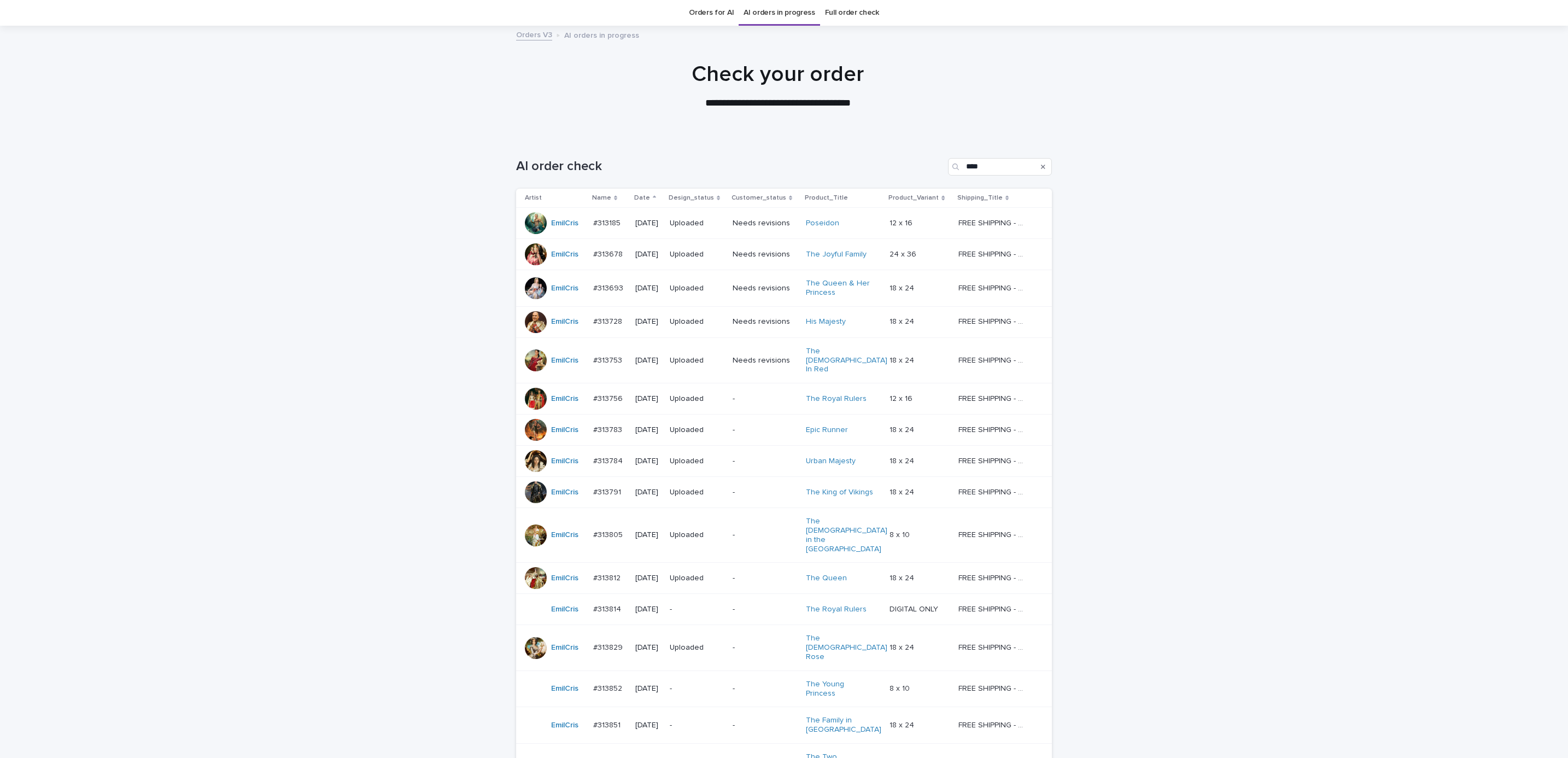
click at [1298, 302] on div "Loading... Saving… Loading... Saving… AI order check **** Artist Name Date Desi…" at bounding box center [784, 570] width 1568 height 867
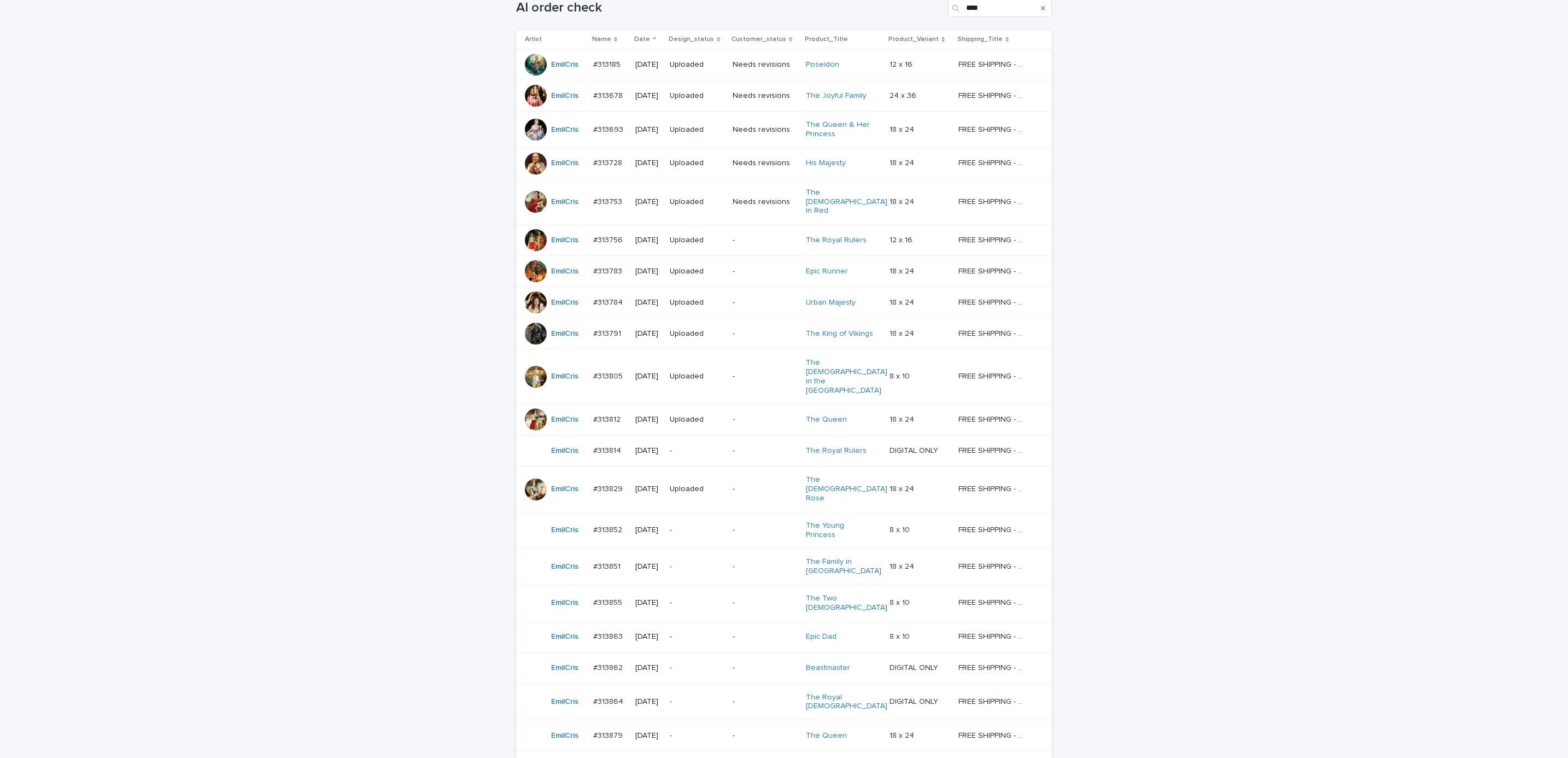
scroll to position [192, 0]
click at [768, 448] on p "-" at bounding box center [765, 452] width 65 height 10
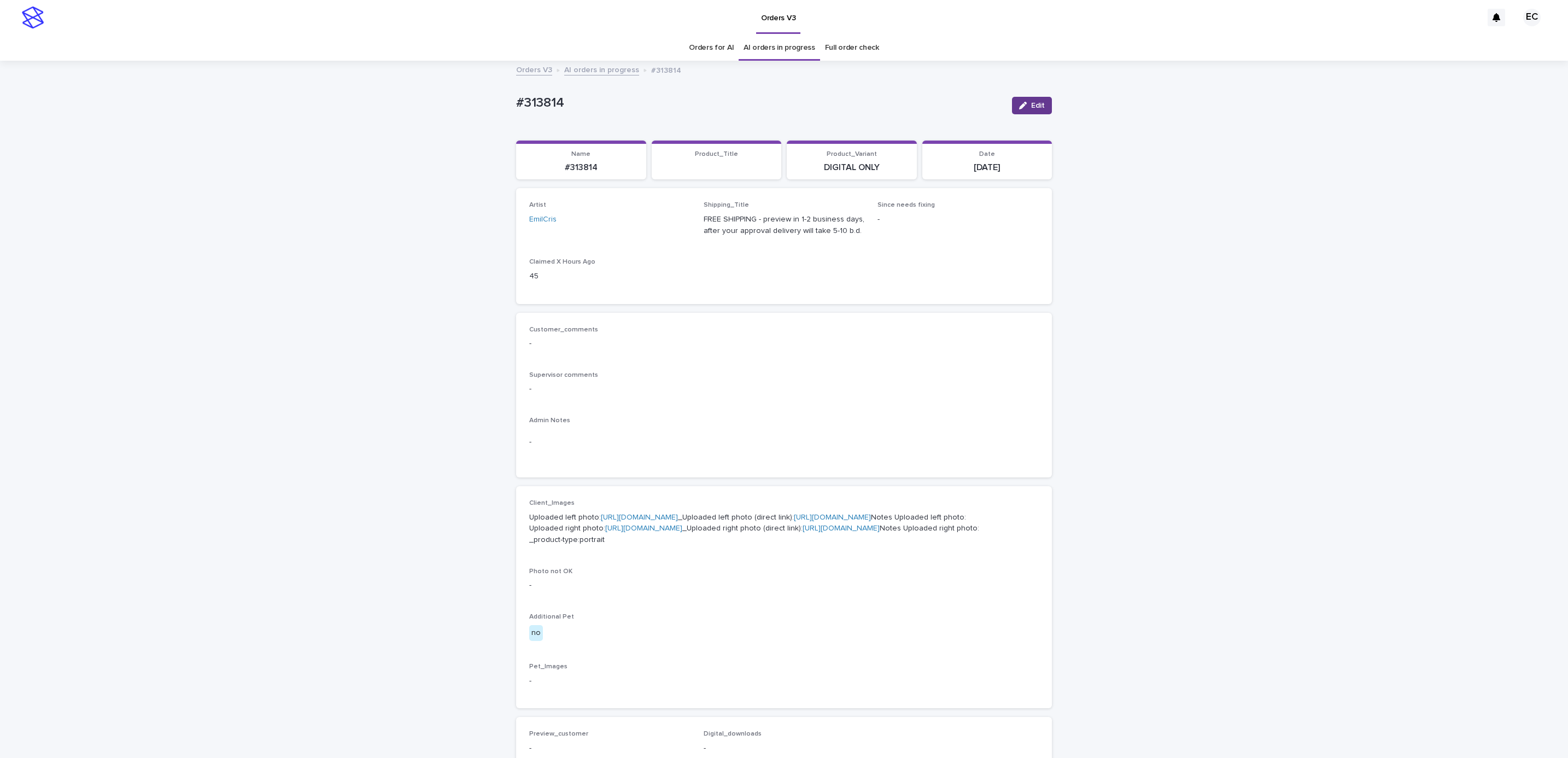
click at [1032, 105] on span "Edit" at bounding box center [1038, 105] width 14 height 7
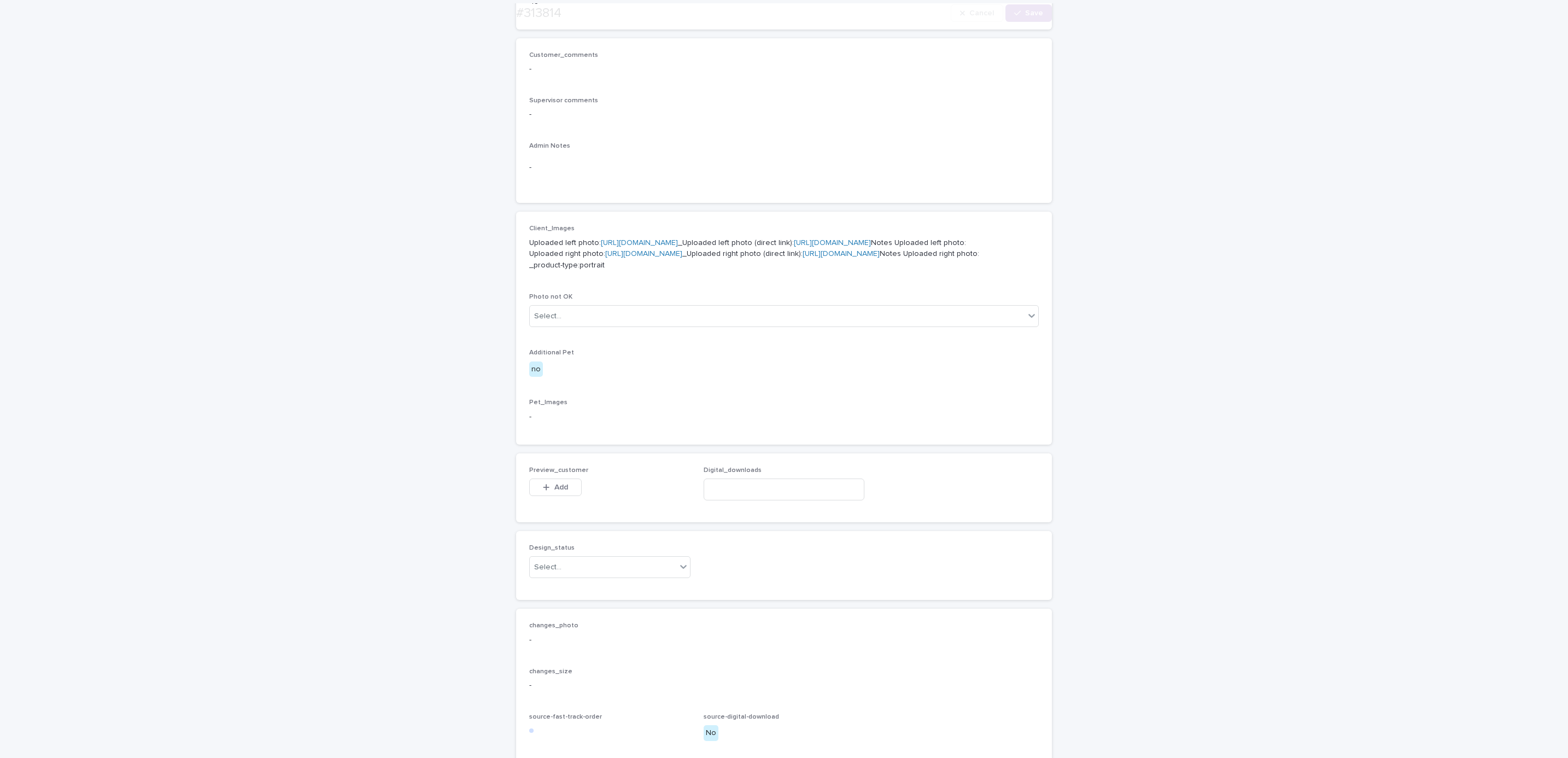
scroll to position [511, 0]
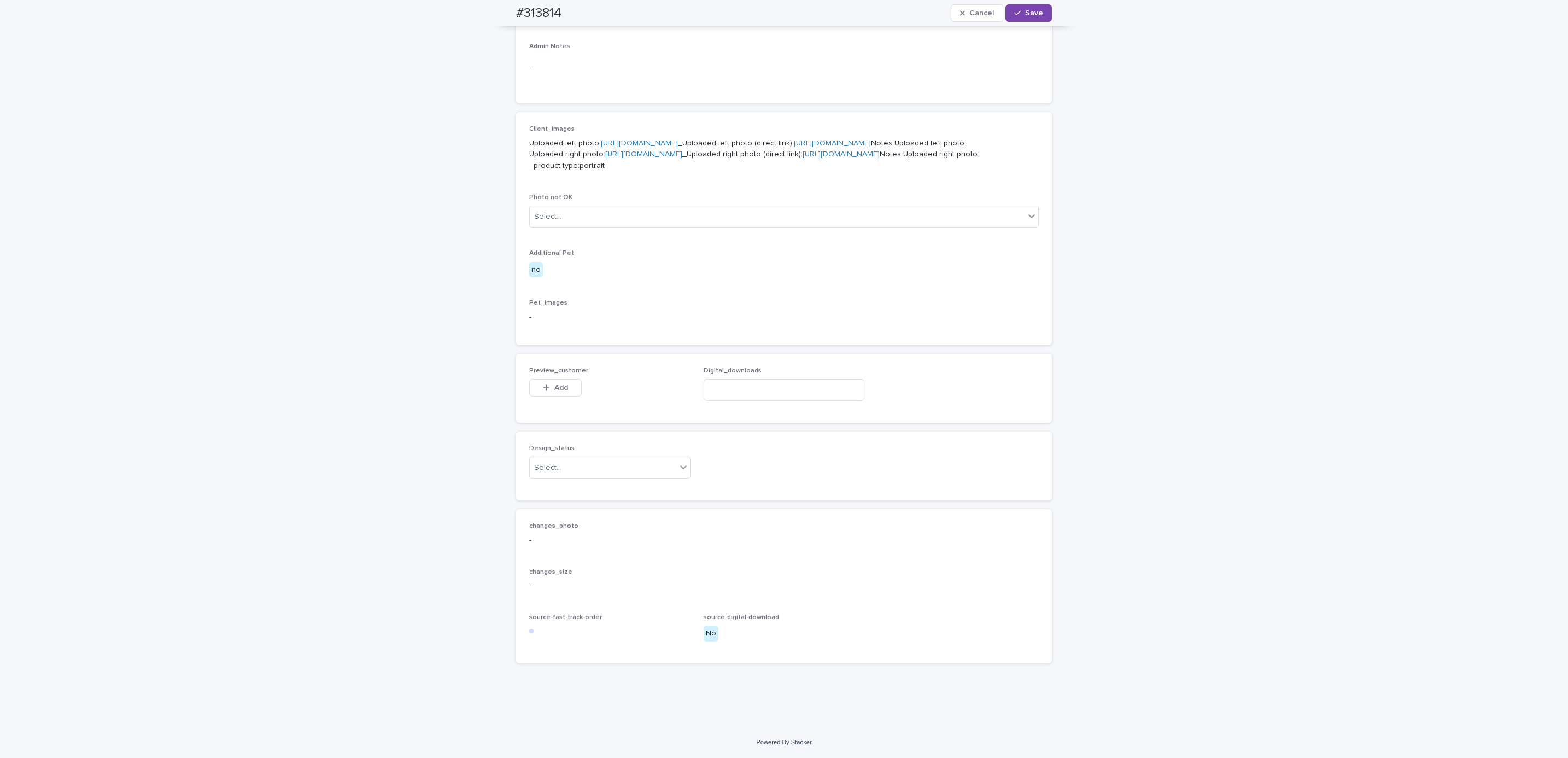
click at [561, 380] on button "Add" at bounding box center [555, 388] width 52 height 18
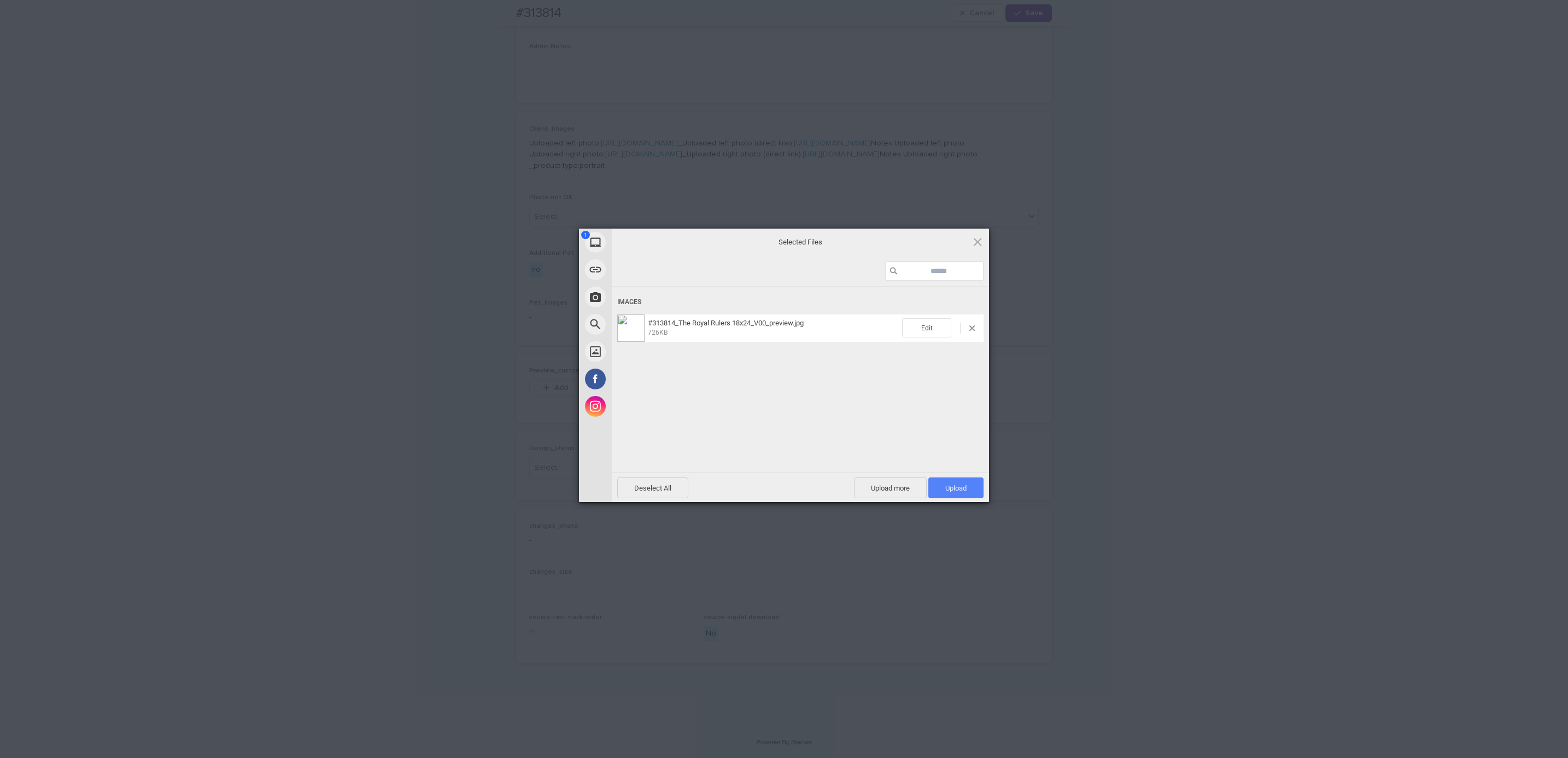
click at [949, 487] on span "Upload 1" at bounding box center [955, 488] width 21 height 8
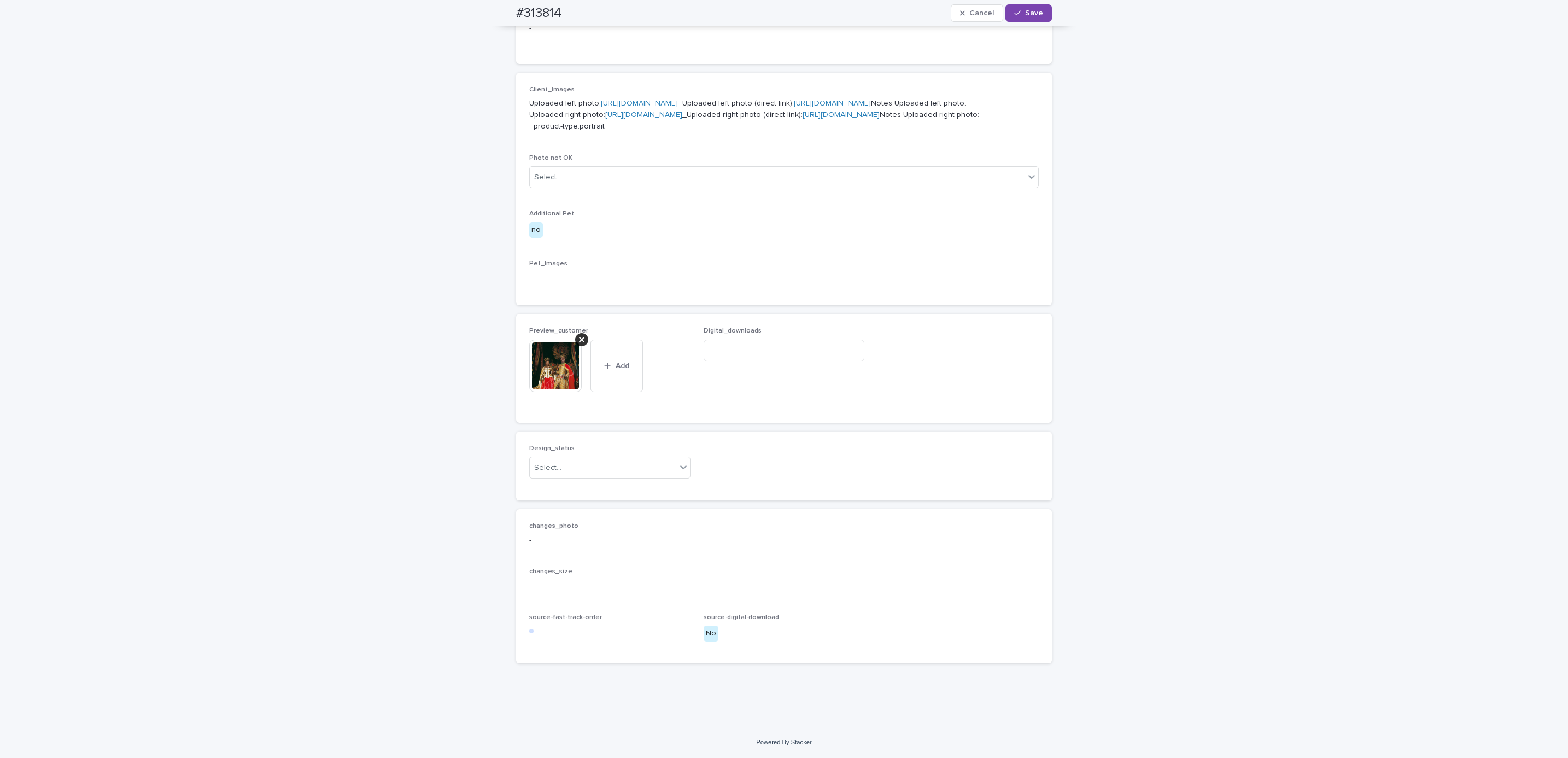
scroll to position [558, 0]
click at [648, 527] on div "Uploaded Needs fixing Supervisor approved Admin Admin Approved Ritch L" at bounding box center [604, 585] width 162 height 116
click at [492, 8] on div "#313814 Cancel Save" at bounding box center [784, 13] width 588 height 26
click at [563, 12] on div "#313814 Cancel Save" at bounding box center [784, 13] width 536 height 26
copy h2 "#313814"
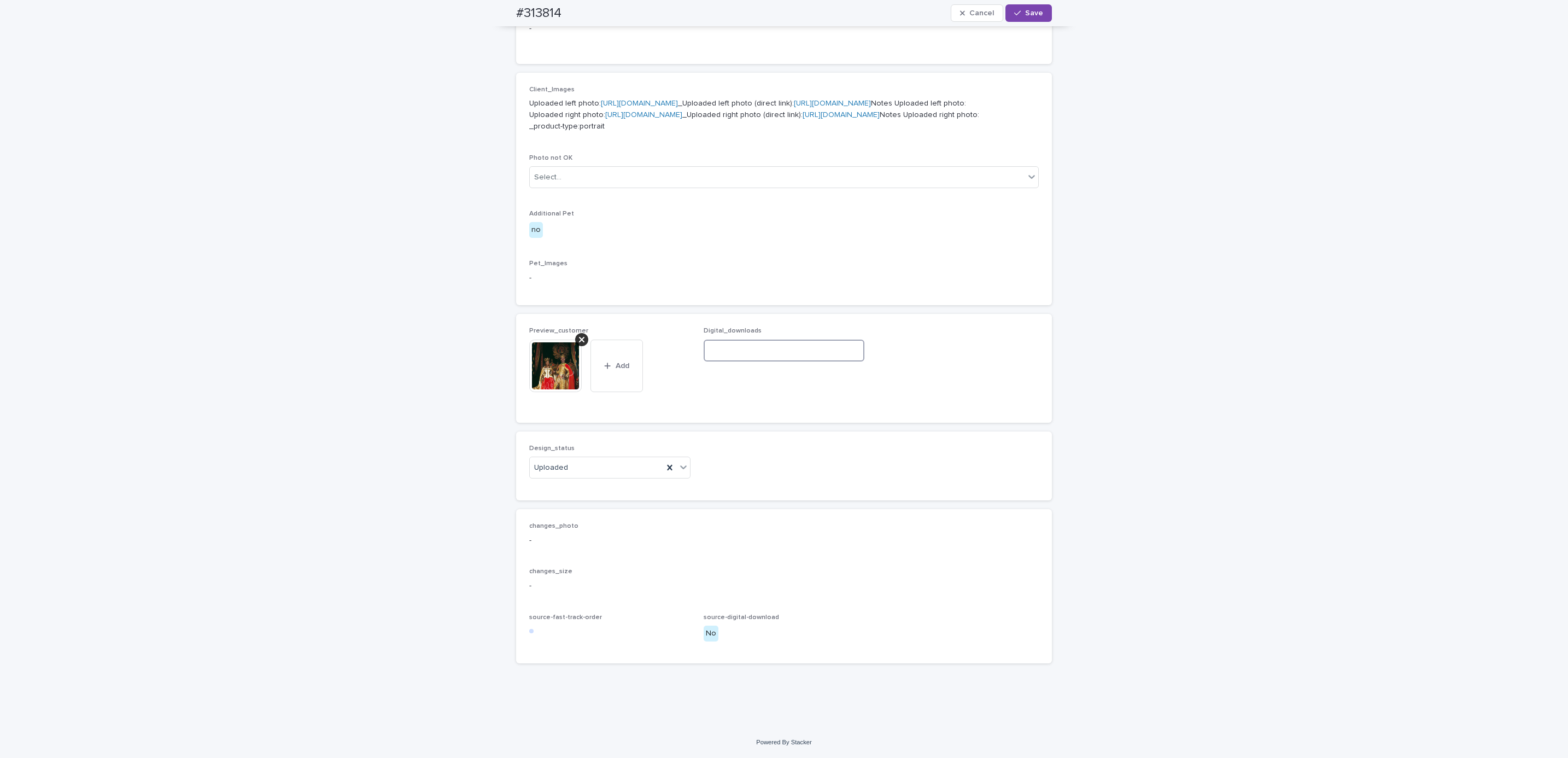
click at [837, 361] on input at bounding box center [784, 350] width 162 height 22
paste input "**********"
click at [726, 361] on input "**********" at bounding box center [784, 350] width 162 height 22
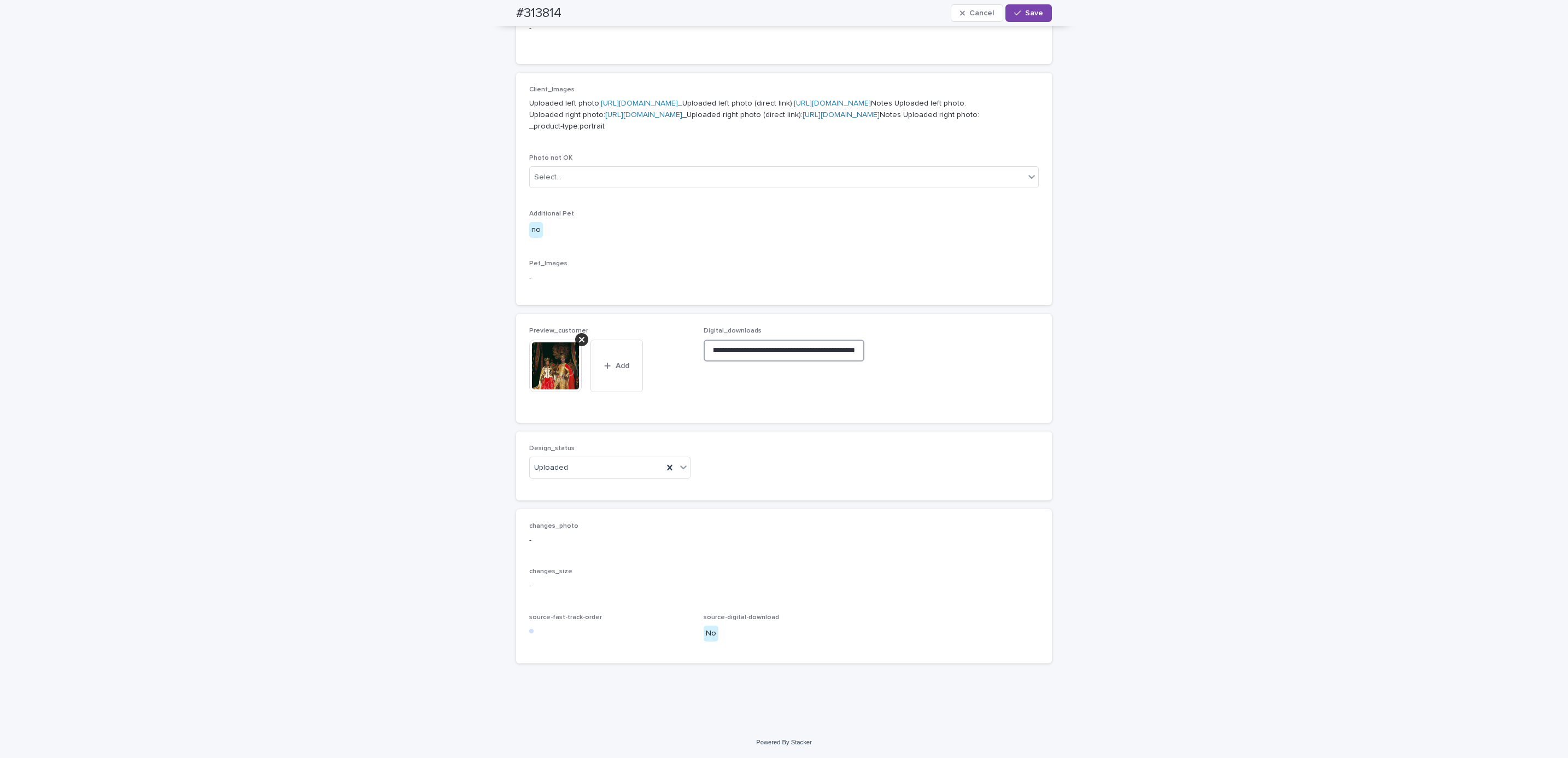
type input "**********"
click at [784, 409] on span "**********" at bounding box center [784, 368] width 162 height 82
click at [1029, 16] on span "Save" at bounding box center [1034, 13] width 18 height 7
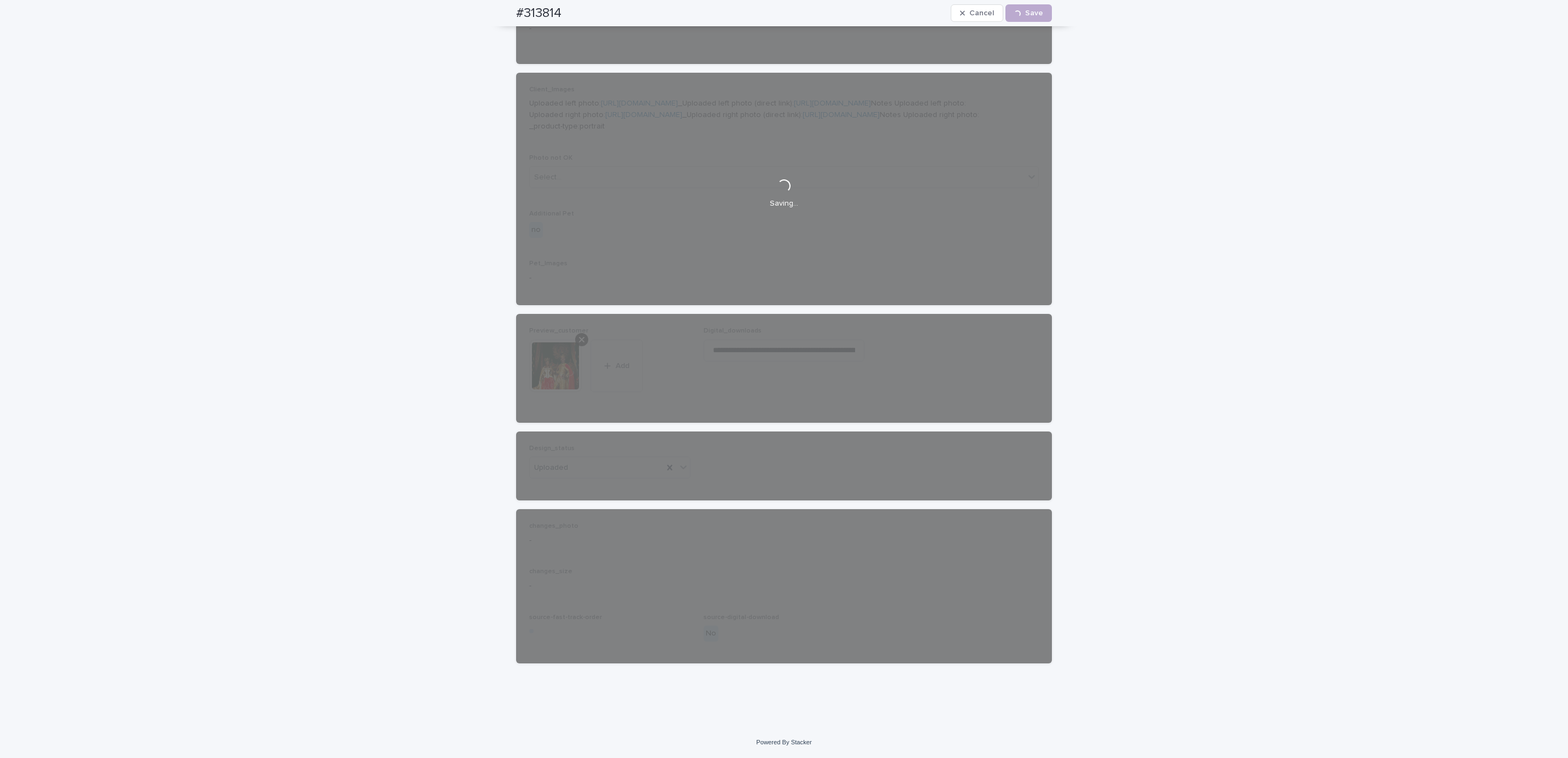
scroll to position [516, 0]
